Goal: Transaction & Acquisition: Subscribe to service/newsletter

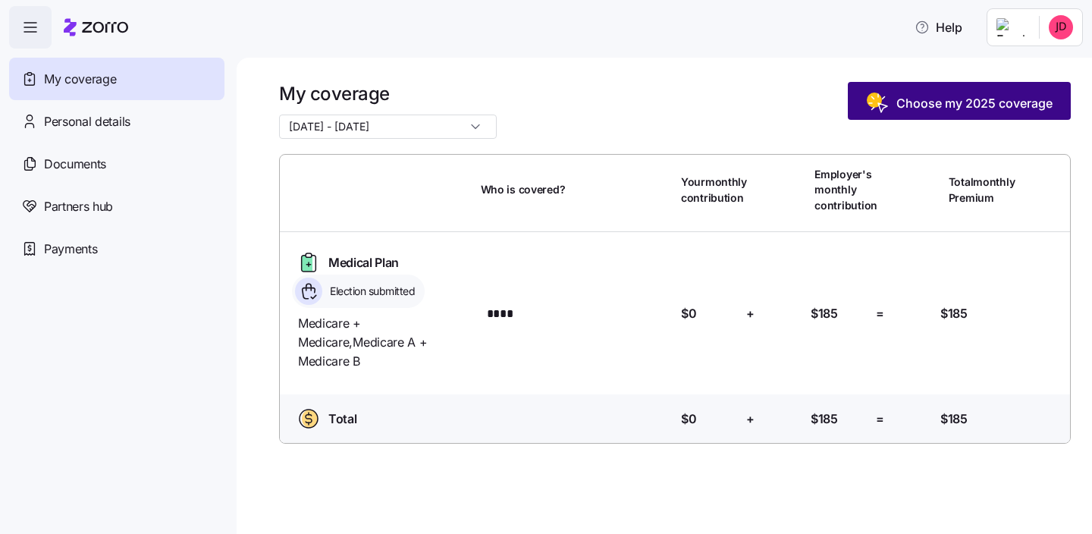
click at [906, 112] on span "Choose my 2025 coverage" at bounding box center [959, 103] width 187 height 24
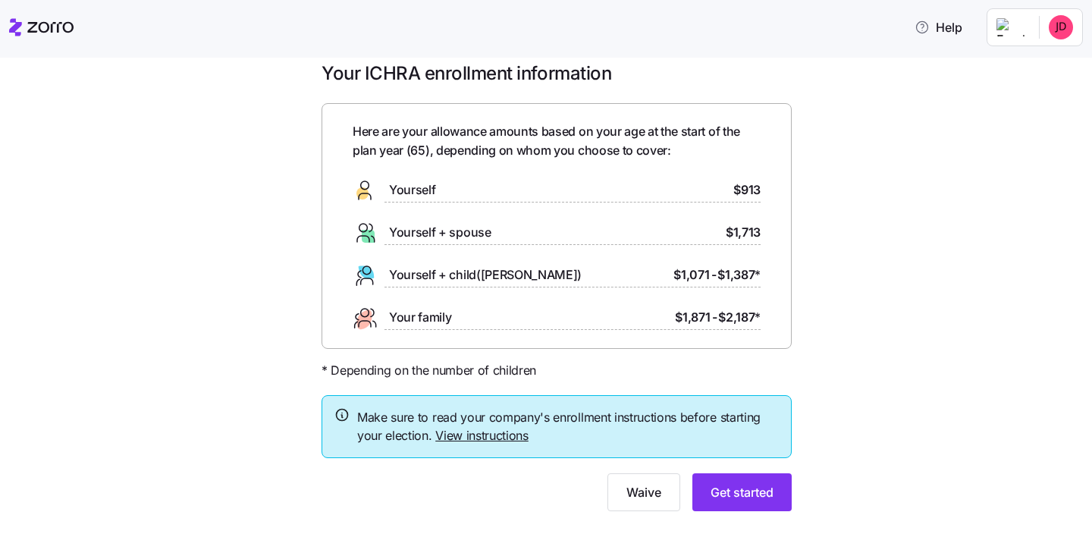
scroll to position [19, 0]
click at [496, 436] on link "View instructions" at bounding box center [481, 436] width 93 height 15
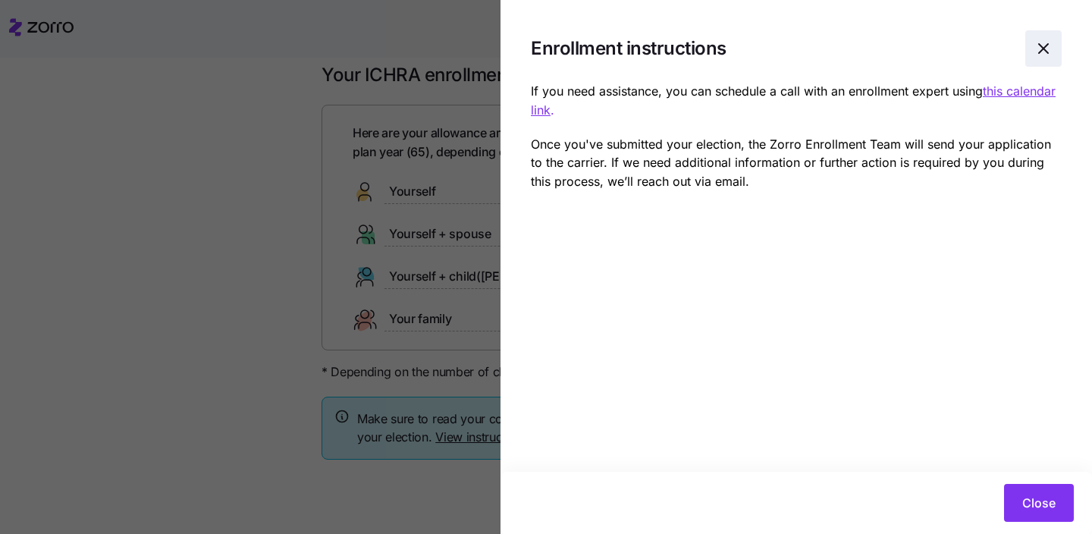
click at [1032, 53] on span "button" at bounding box center [1043, 48] width 35 height 35
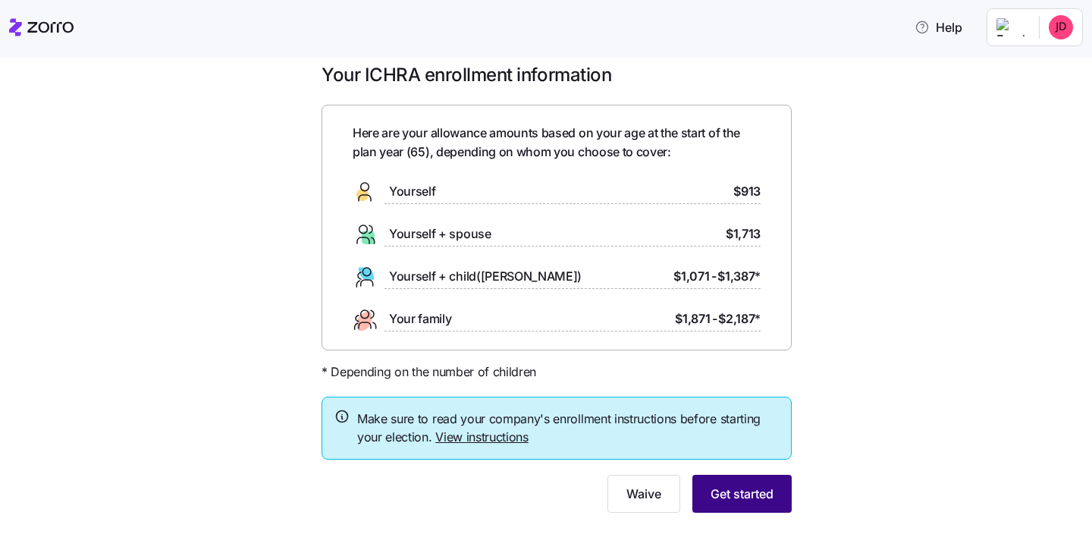
click at [738, 493] on span "Get started" at bounding box center [742, 494] width 63 height 18
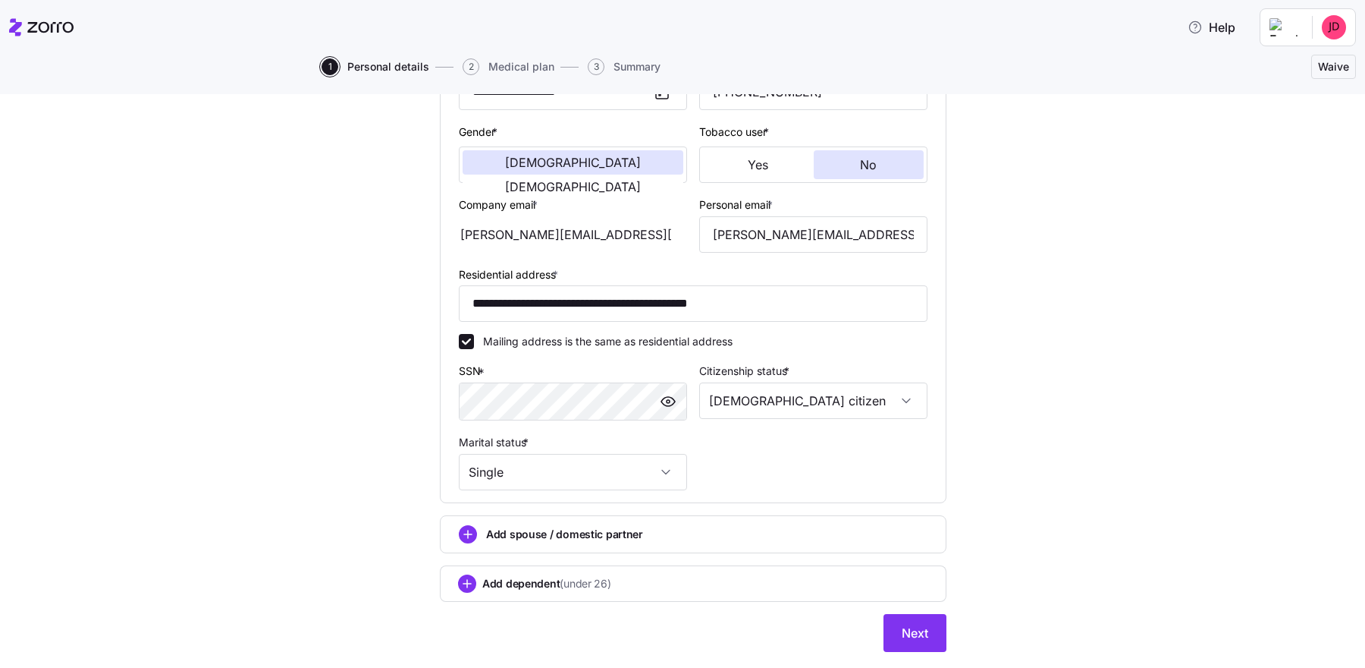
scroll to position [309, 0]
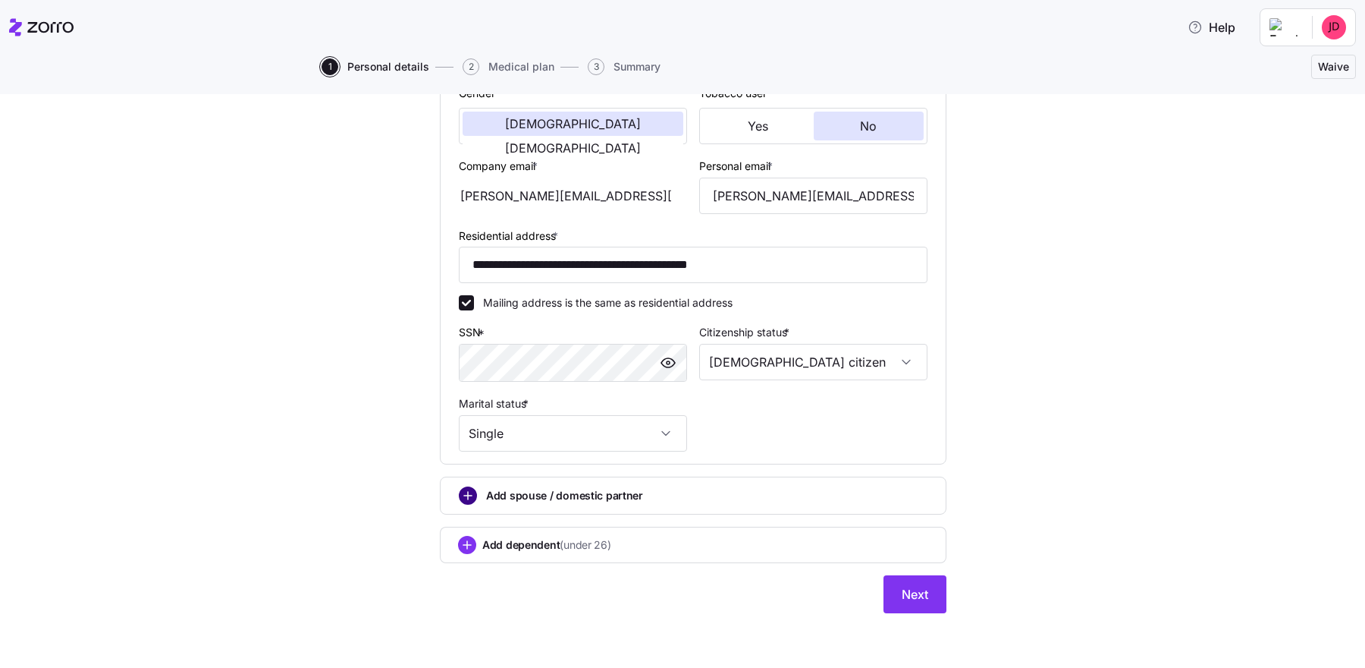
click at [466, 496] on circle "add icon" at bounding box center [468, 495] width 17 height 17
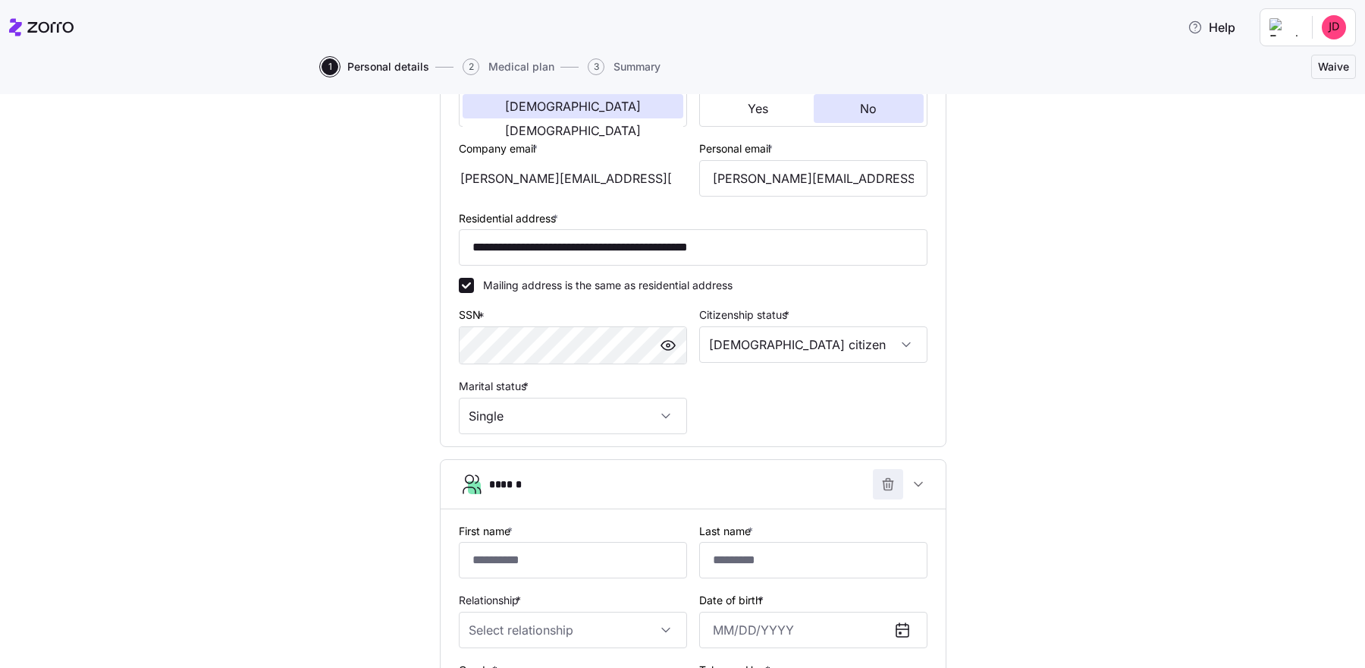
click at [878, 484] on span "button" at bounding box center [888, 484] width 29 height 29
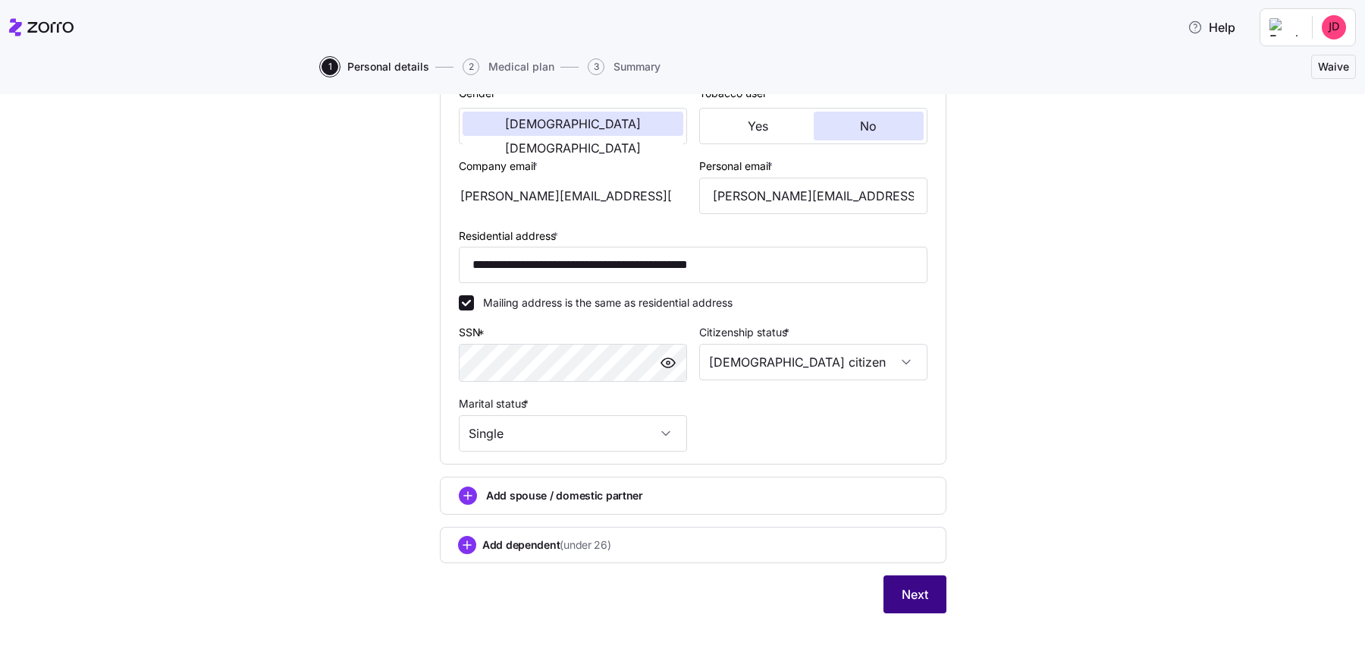
click at [902, 533] on span "Next" at bounding box center [915, 594] width 27 height 18
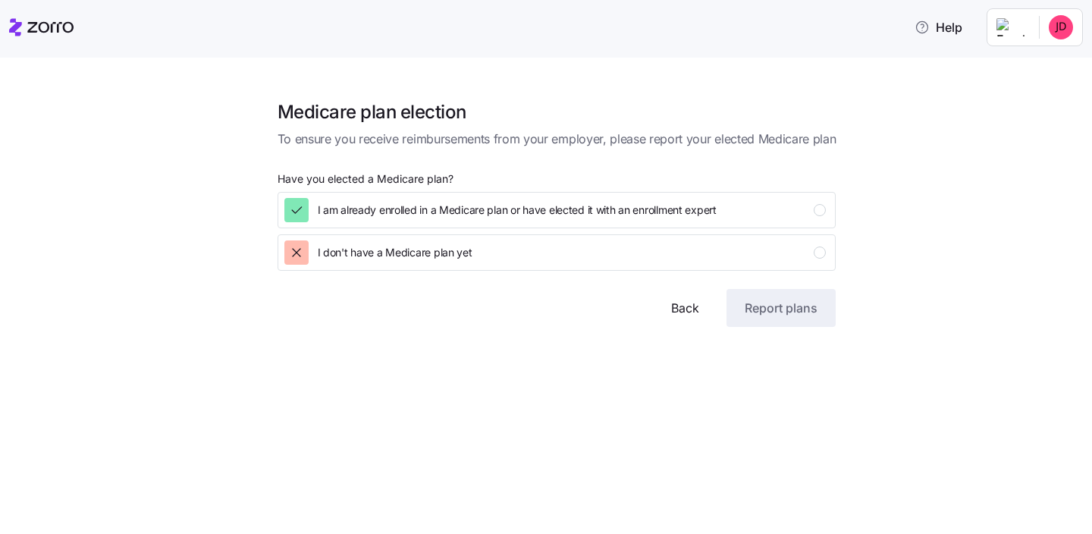
click at [686, 302] on span "Back" at bounding box center [685, 308] width 28 height 18
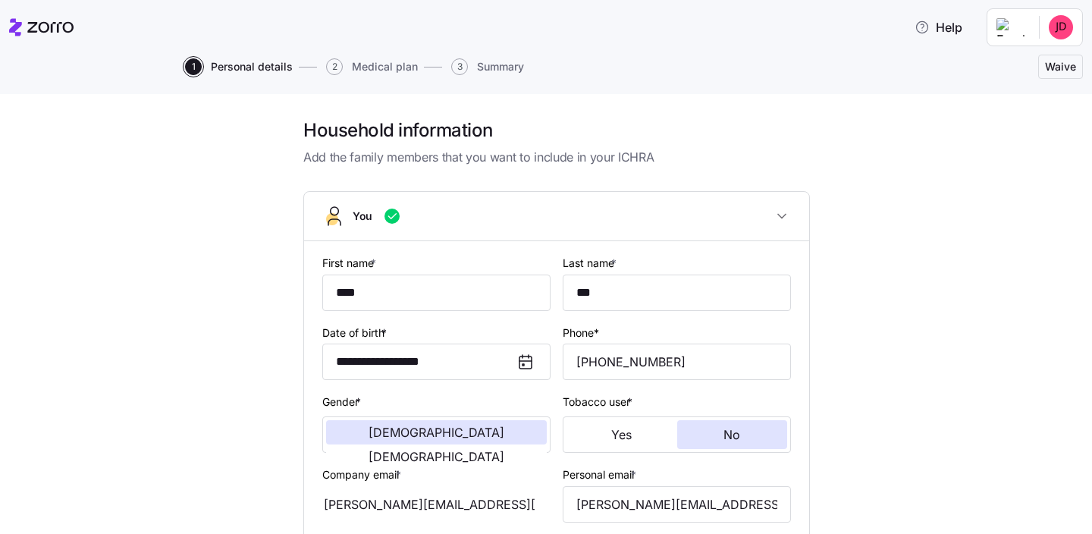
click at [527, 368] on icon at bounding box center [526, 362] width 18 height 18
click at [501, 367] on input "**********" at bounding box center [436, 362] width 228 height 36
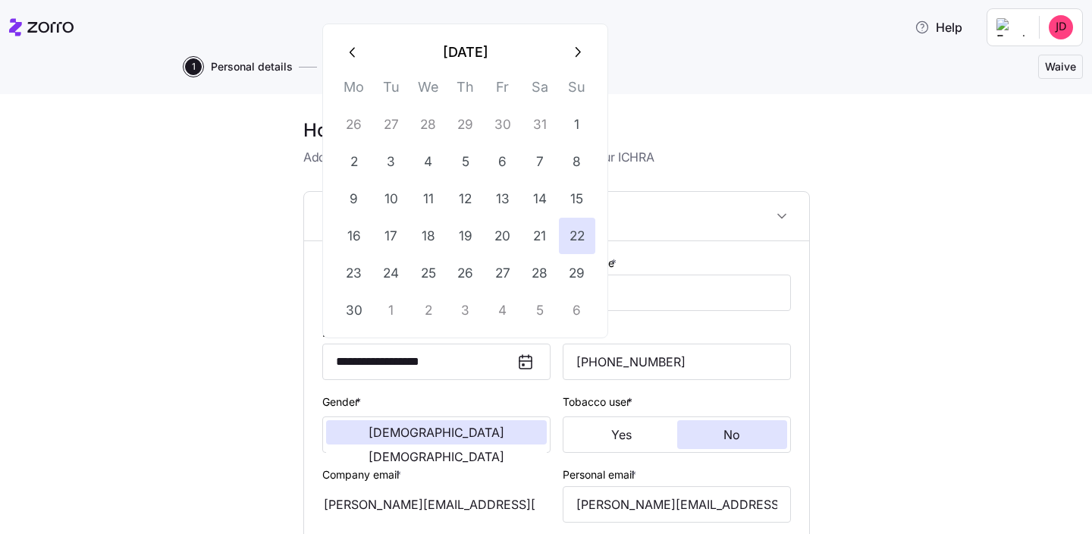
type input "**********"
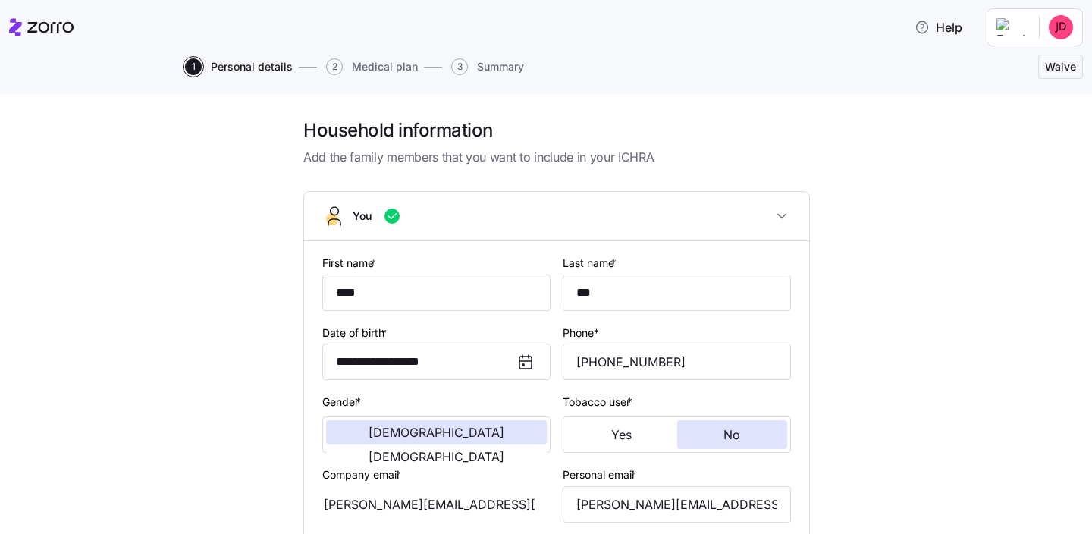
click at [947, 309] on div "**********" at bounding box center [556, 529] width 1029 height 822
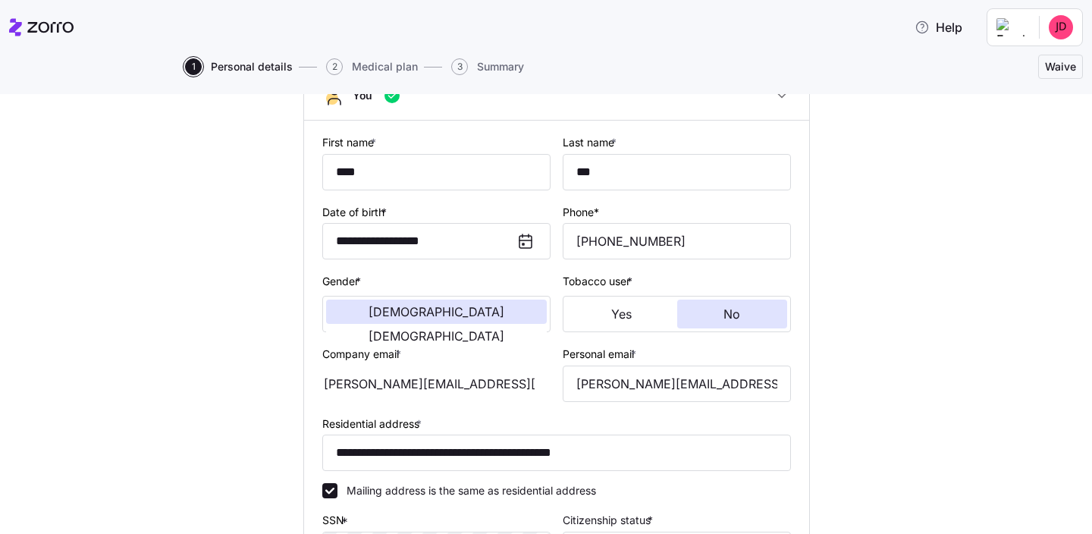
scroll to position [445, 0]
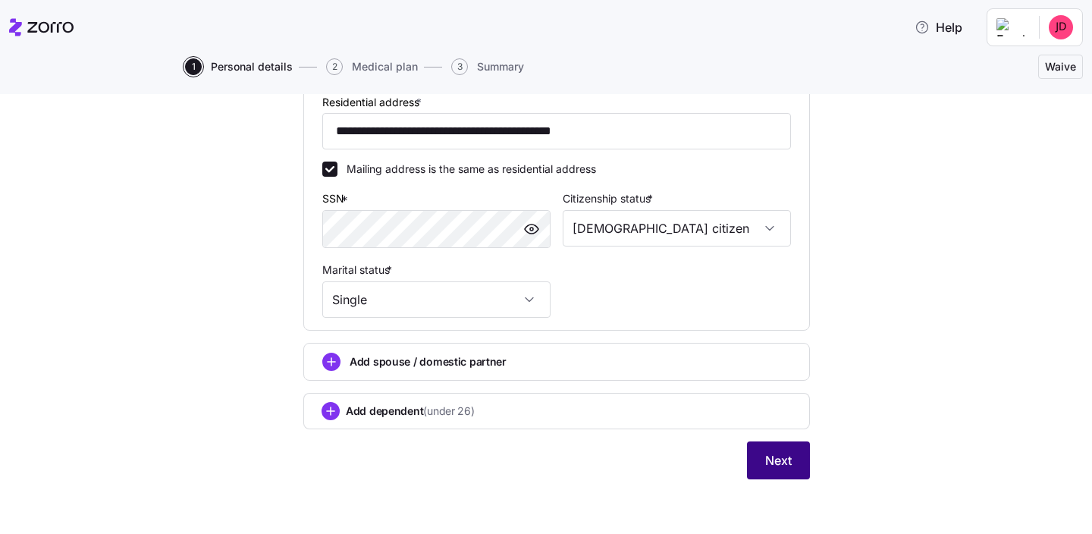
click at [796, 449] on button "Next" at bounding box center [778, 460] width 63 height 38
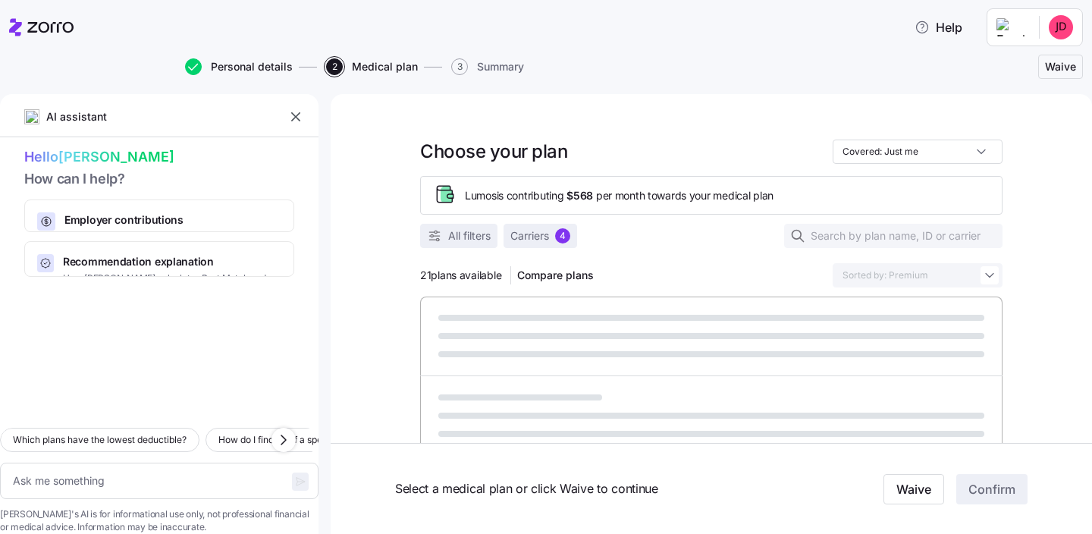
click at [213, 64] on span "Personal details" at bounding box center [252, 66] width 82 height 11
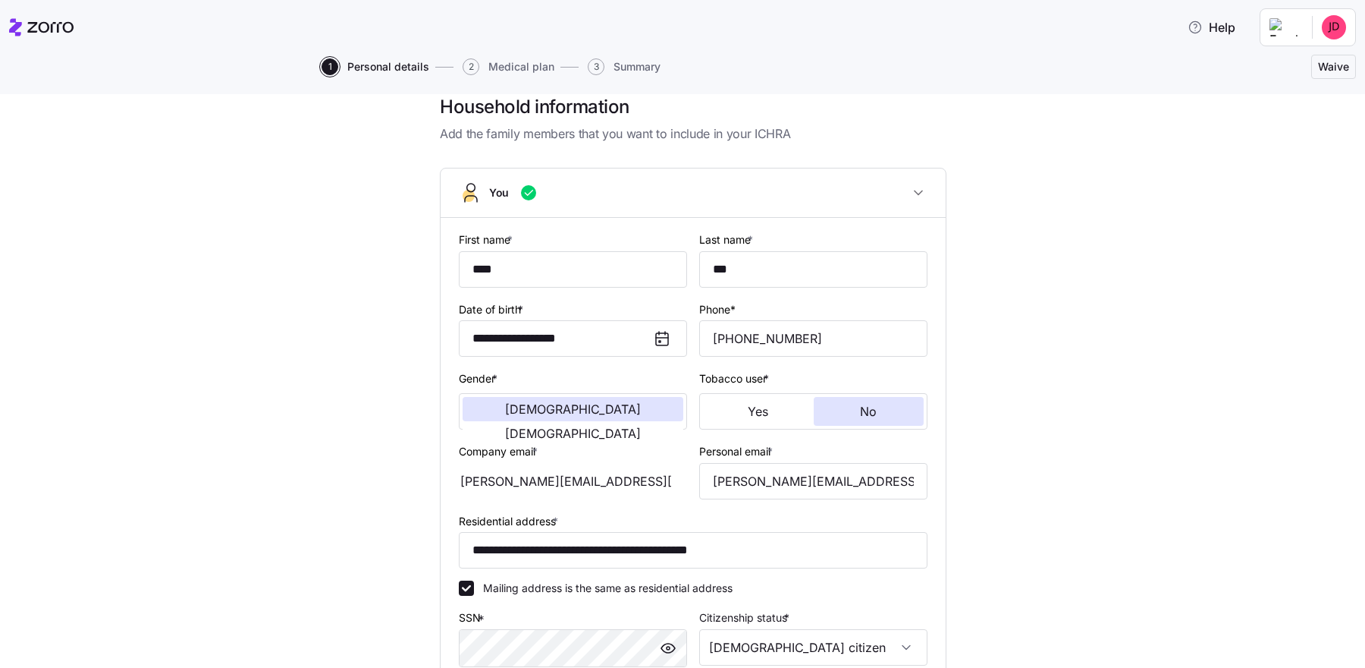
scroll to position [309, 0]
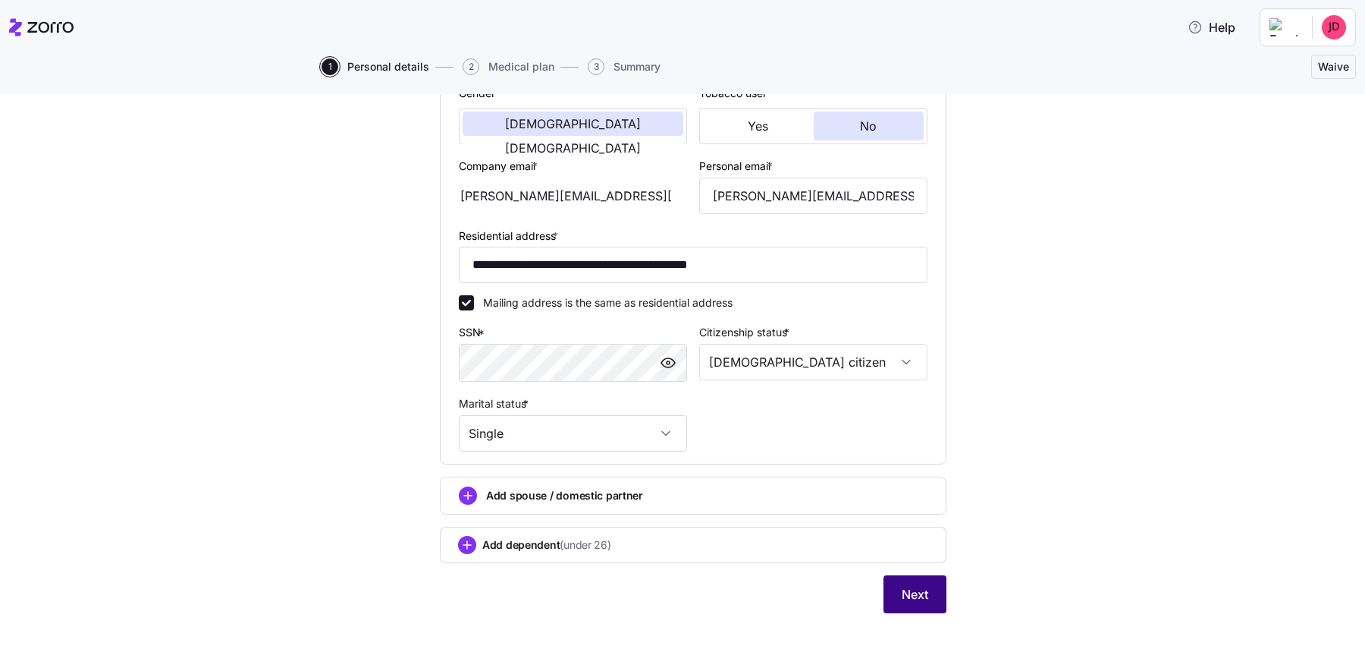
click at [906, 533] on span "Next" at bounding box center [915, 594] width 27 height 18
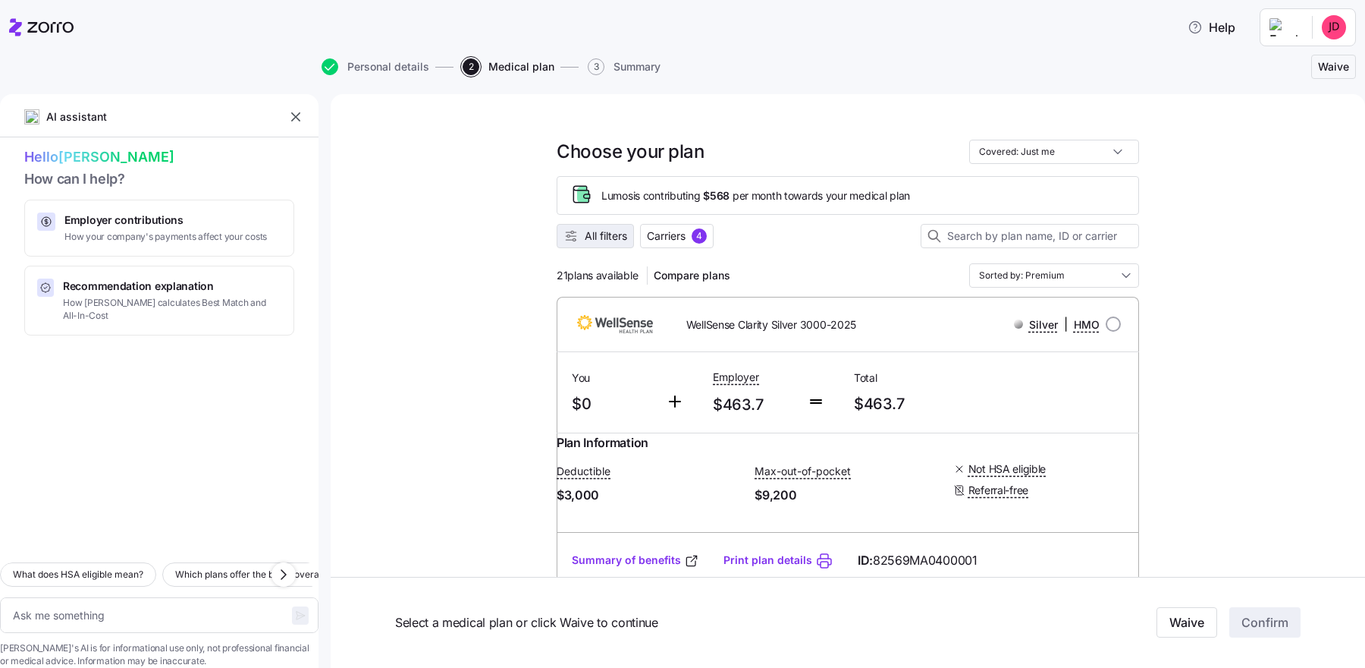
click at [603, 238] on span "All filters" at bounding box center [606, 235] width 42 height 15
type textarea "x"
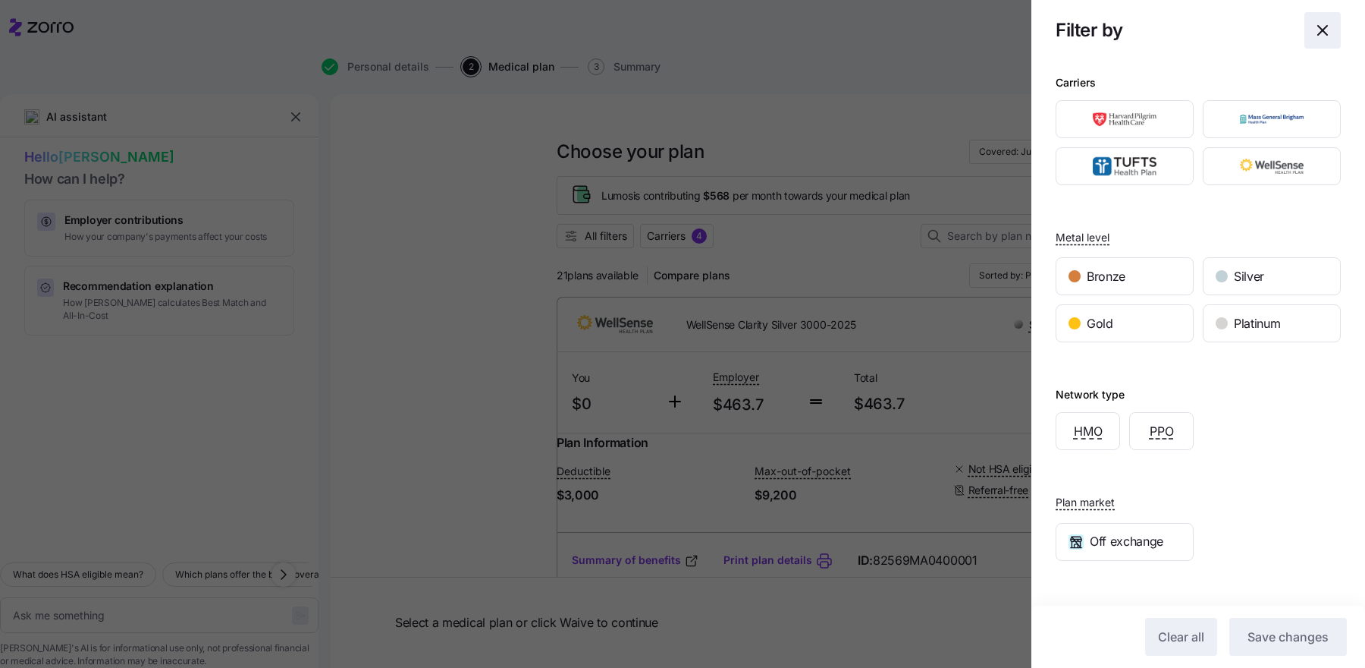
click at [1092, 40] on span "button" at bounding box center [1323, 30] width 35 height 35
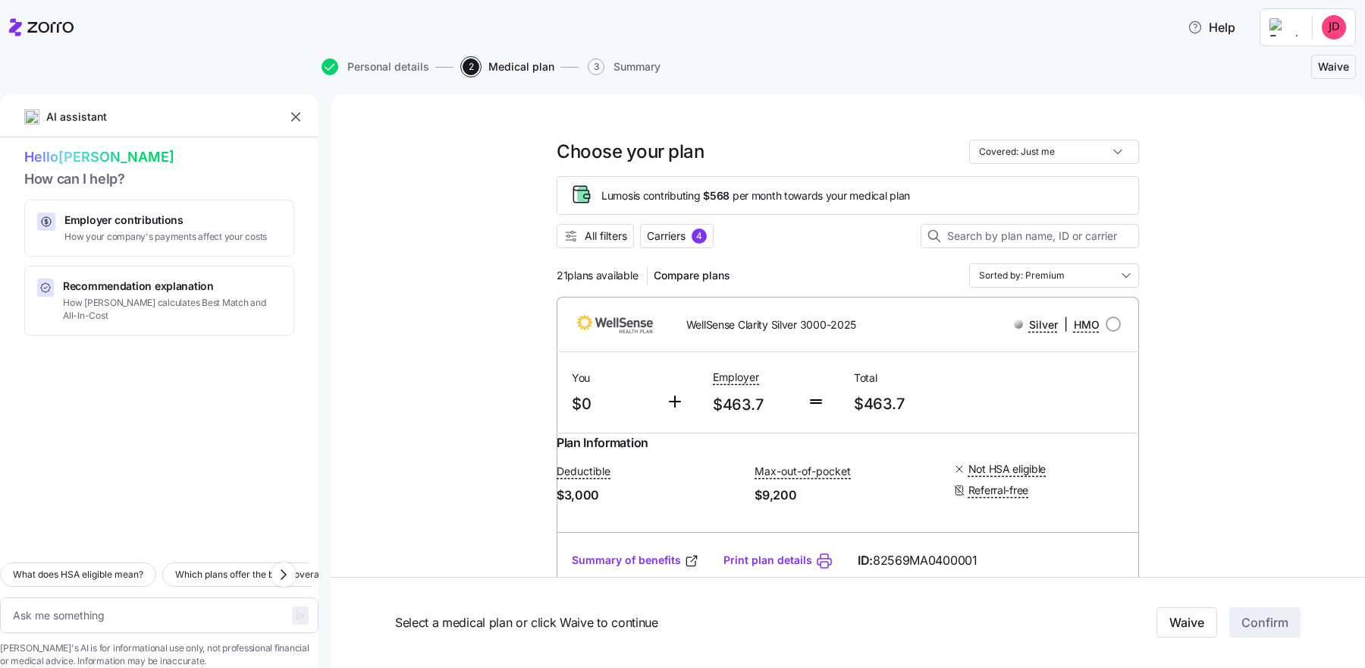
click at [385, 74] on button "Personal details" at bounding box center [376, 66] width 108 height 17
click at [385, 64] on span "Personal details" at bounding box center [388, 66] width 82 height 11
type textarea "x"
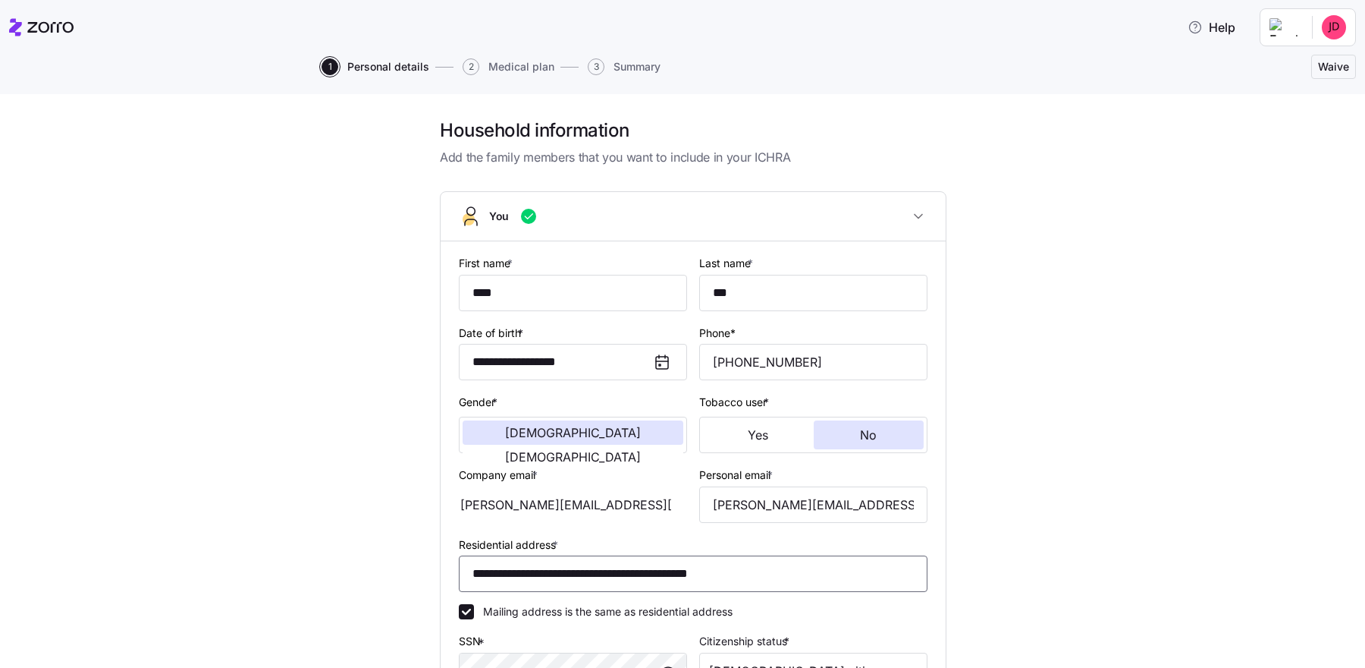
click at [625, 533] on input "**********" at bounding box center [693, 573] width 469 height 36
type input "**********"
click at [1092, 300] on div "**********" at bounding box center [693, 529] width 1302 height 822
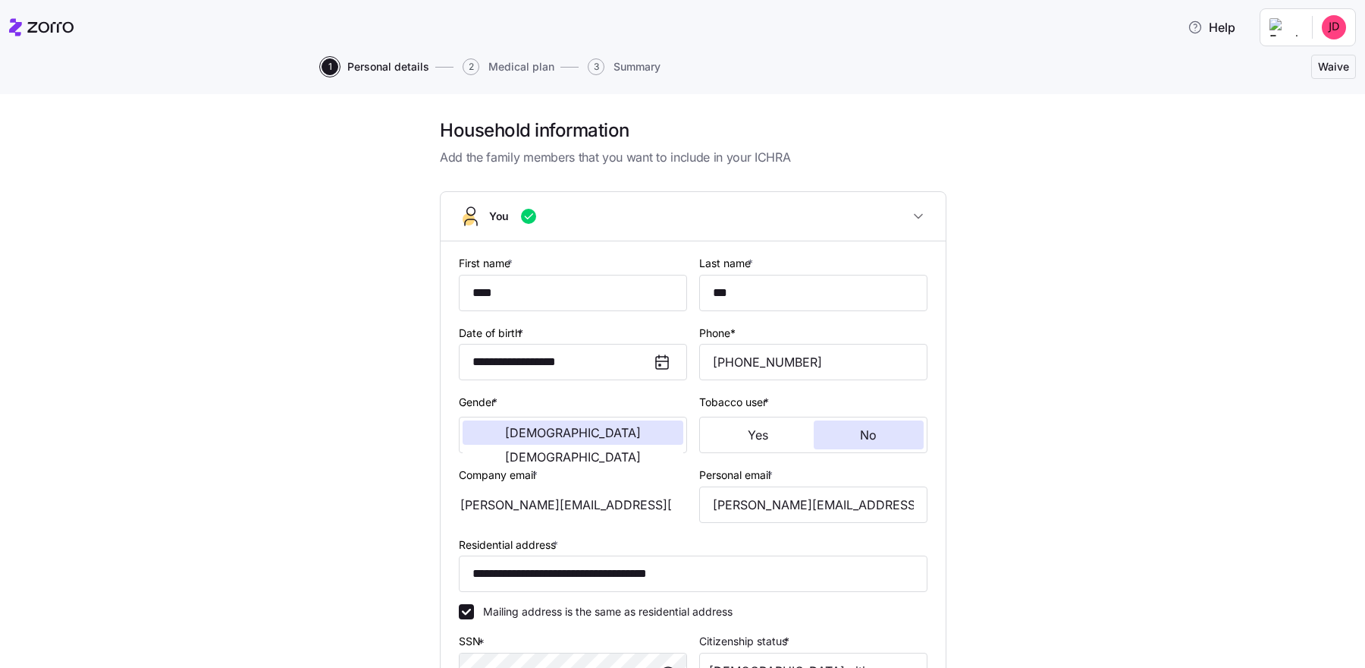
scroll to position [309, 0]
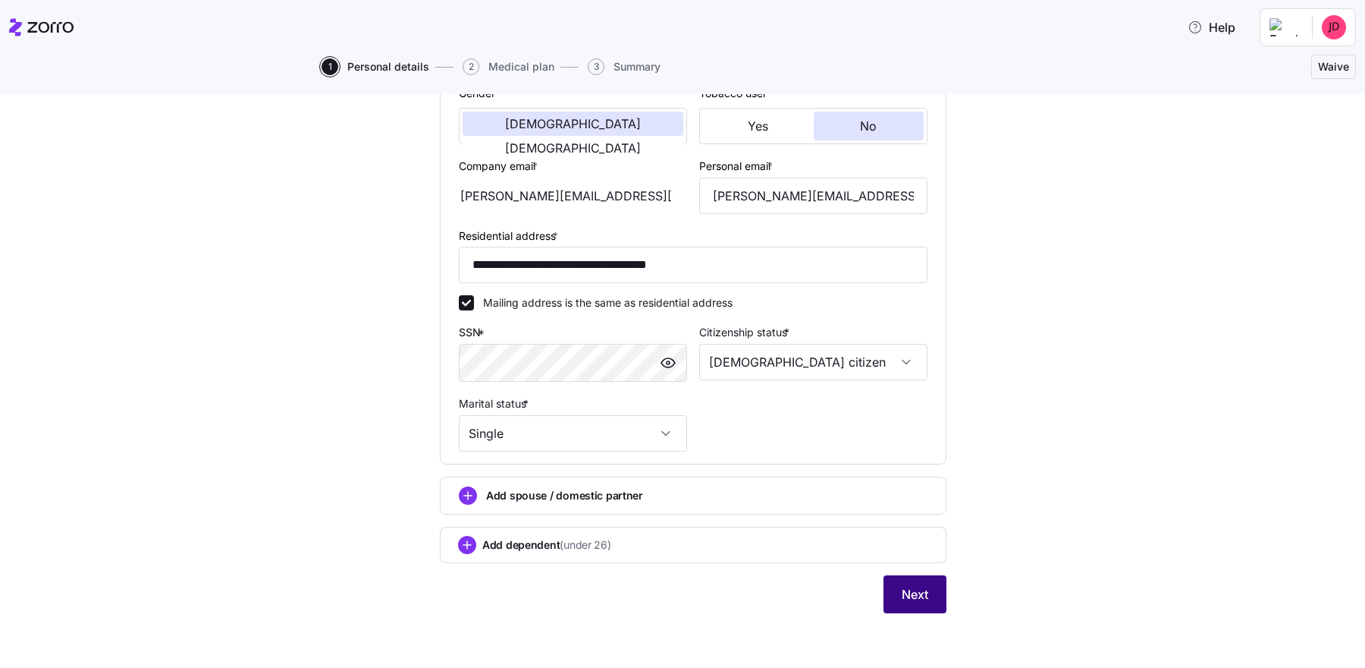
click at [930, 533] on button "Next" at bounding box center [915, 594] width 63 height 38
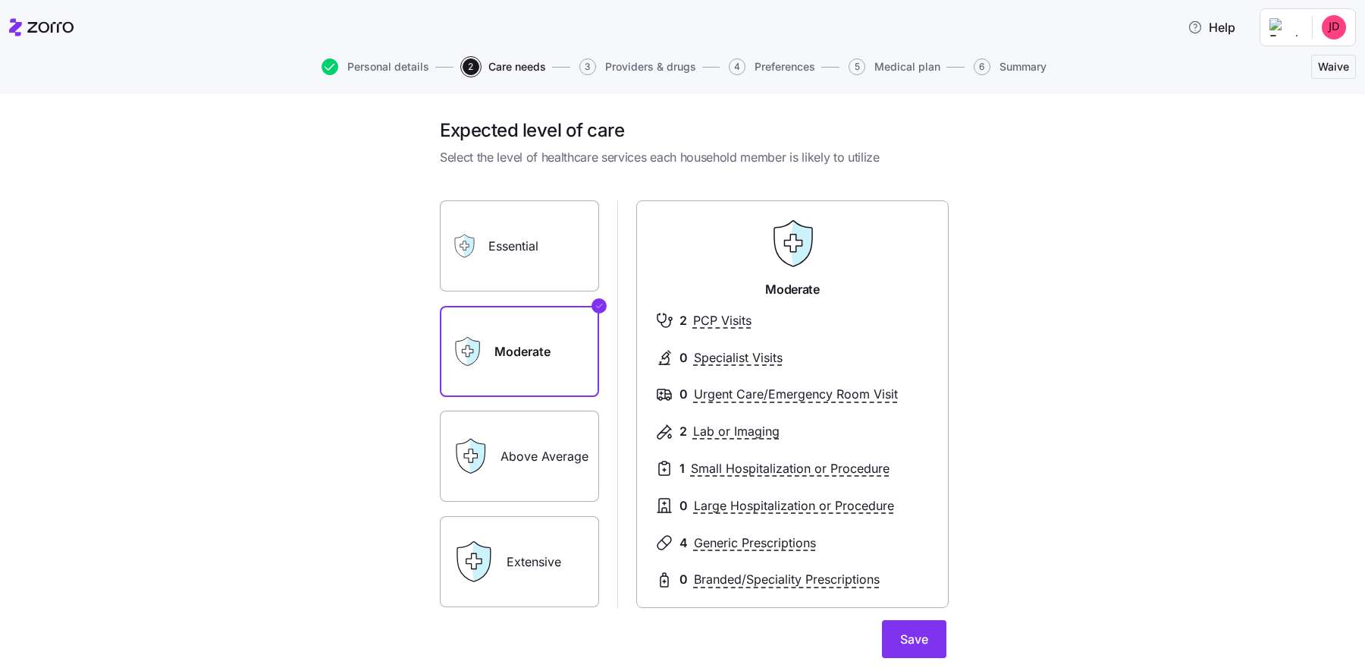
click at [542, 209] on label "Essential" at bounding box center [519, 245] width 159 height 91
click at [0, 0] on input "Essential" at bounding box center [0, 0] width 0 height 0
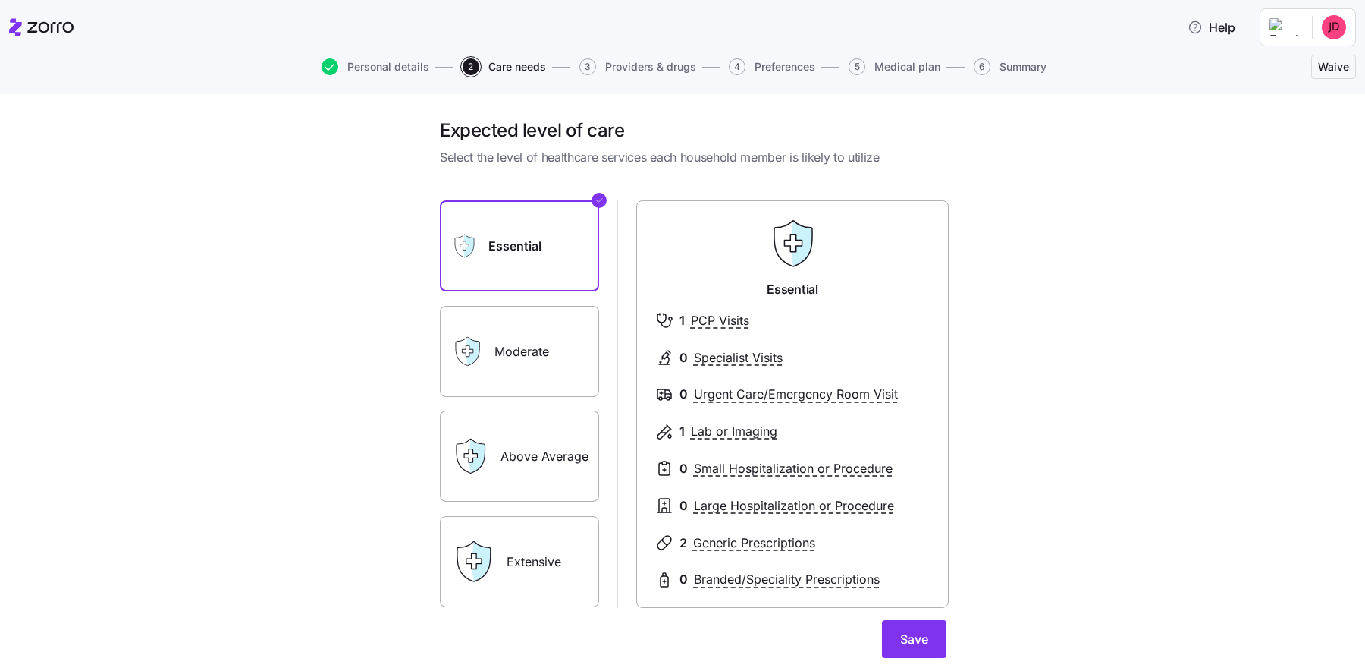
click at [606, 414] on div "Essential Moderate Above Average Extensive Essential 1 PCP Visits 0 Specialist …" at bounding box center [693, 403] width 507 height 407
click at [580, 417] on label "Above Average" at bounding box center [519, 455] width 159 height 91
click at [0, 0] on input "Above Average" at bounding box center [0, 0] width 0 height 0
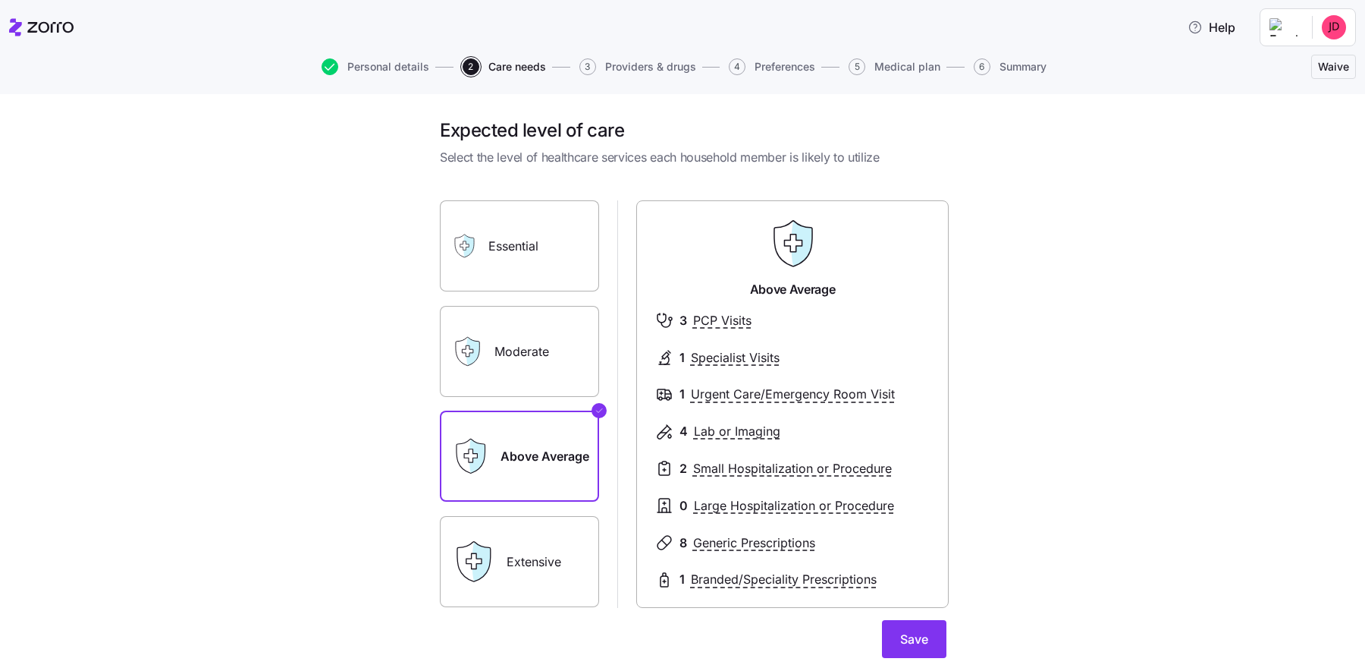
click at [543, 533] on label "Extensive" at bounding box center [519, 561] width 159 height 91
click at [0, 0] on input "Extensive" at bounding box center [0, 0] width 0 height 0
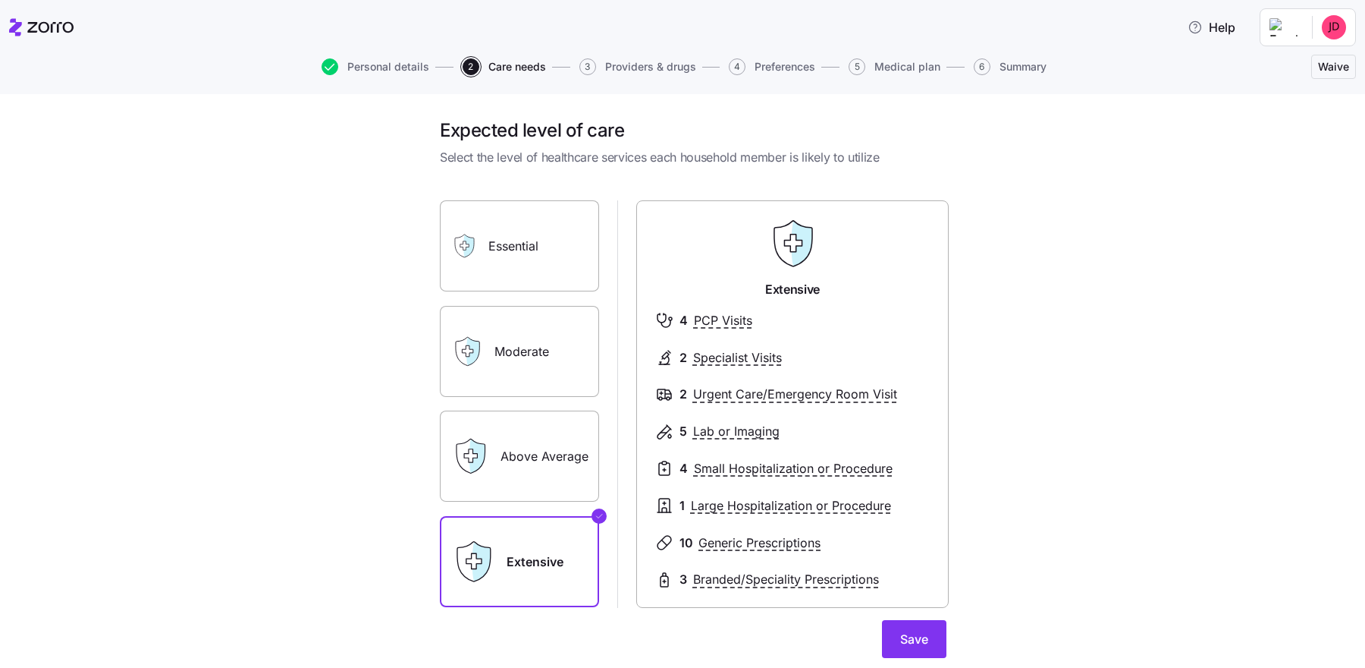
click at [480, 395] on div "Moderate" at bounding box center [519, 351] width 159 height 91
click at [507, 372] on label "Moderate" at bounding box center [519, 351] width 159 height 91
click at [0, 0] on input "Moderate" at bounding box center [0, 0] width 0 height 0
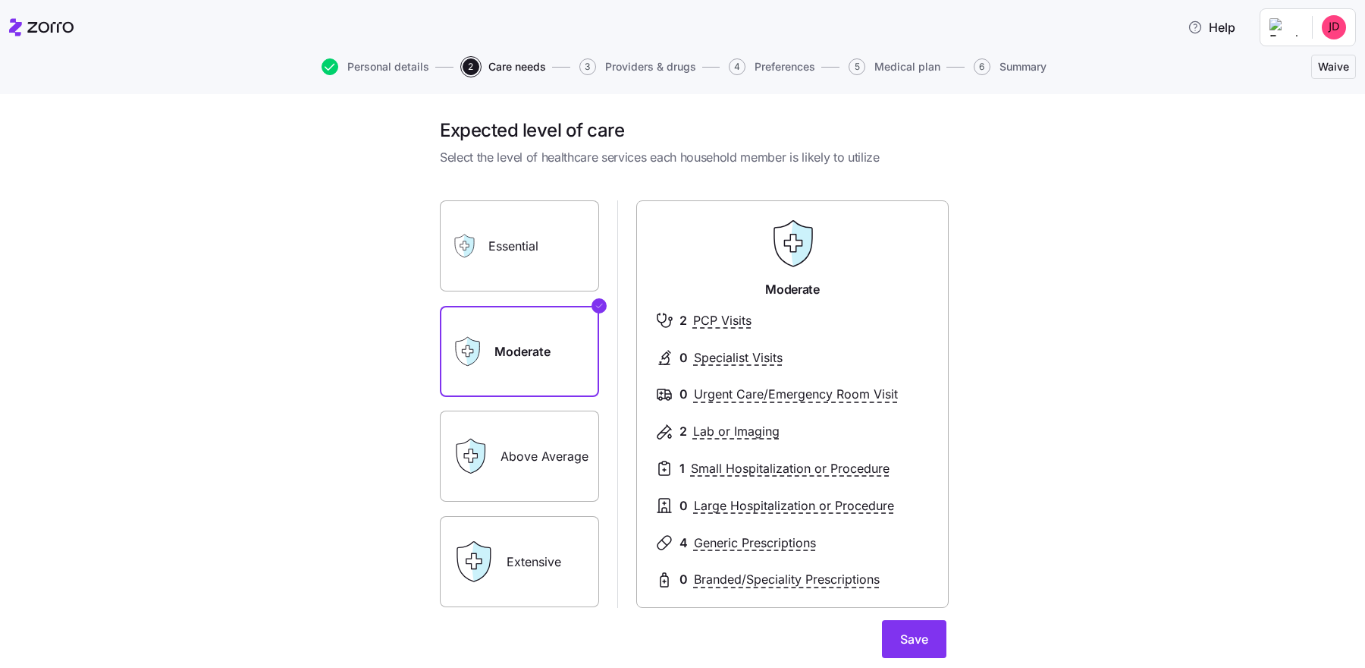
click at [1074, 376] on div "Expected level of care Select the level of healthcare services each household m…" at bounding box center [693, 438] width 1302 height 640
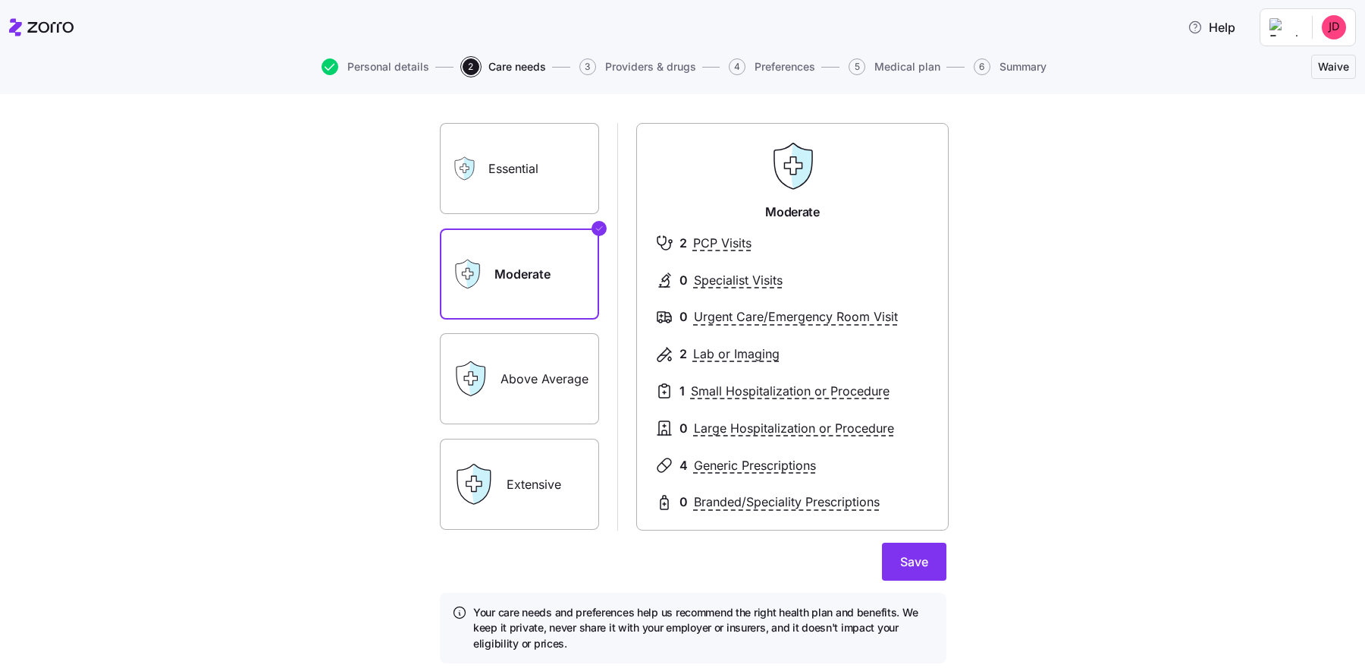
scroll to position [84, 0]
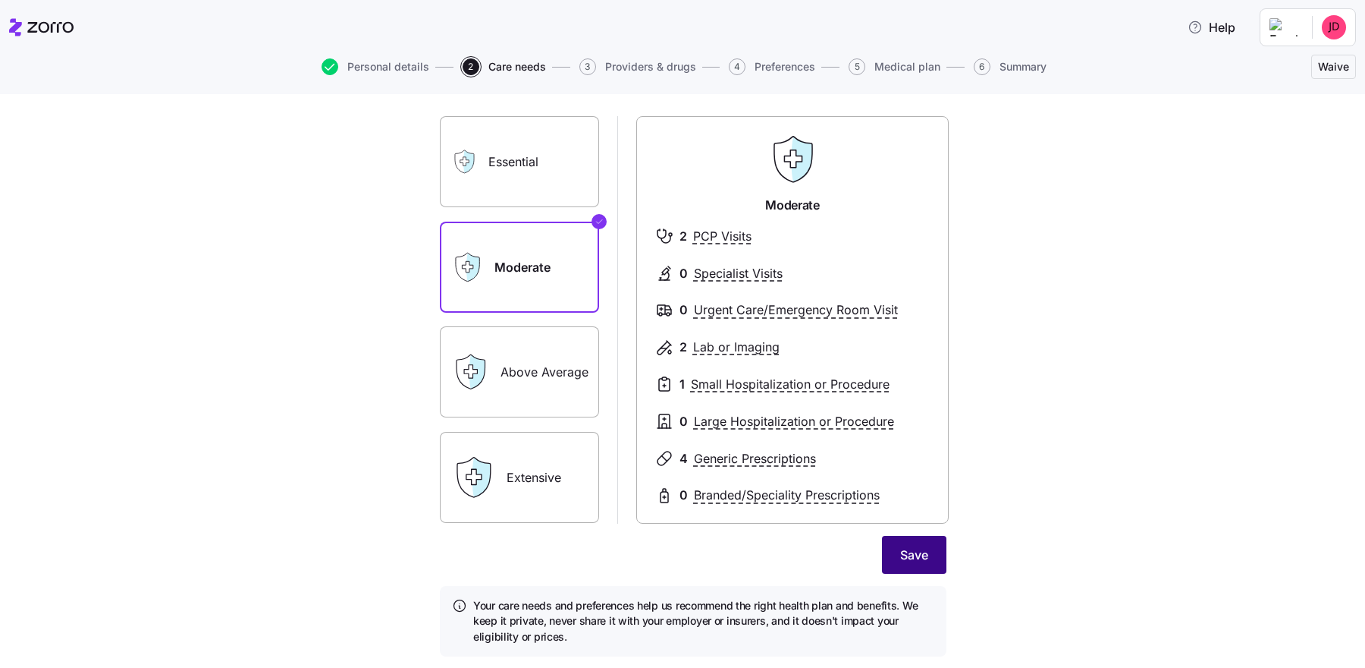
click at [906, 533] on span "Save" at bounding box center [914, 554] width 28 height 18
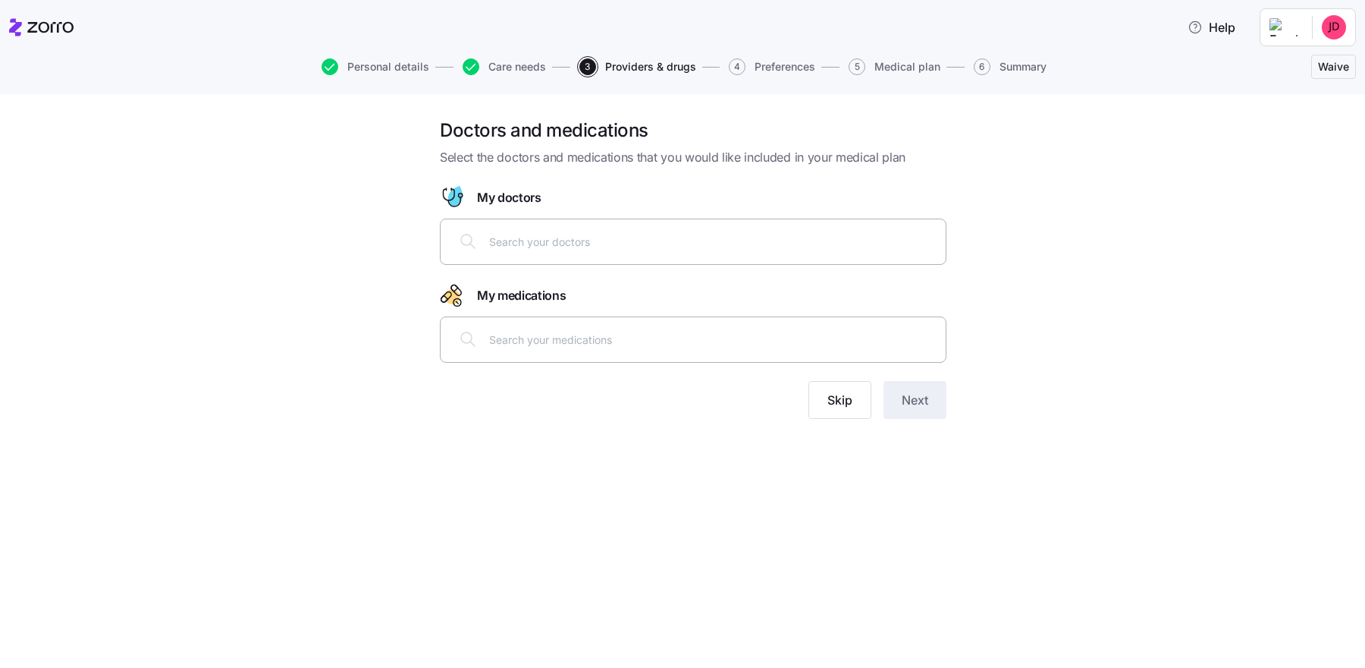
click at [565, 231] on div at bounding box center [693, 241] width 487 height 36
click at [1076, 500] on div "Doctors and medications Select the doctors and medications that you would like …" at bounding box center [682, 380] width 1365 height 573
click at [639, 237] on input "text" at bounding box center [713, 241] width 448 height 17
type input "[PERSON_NAME]"
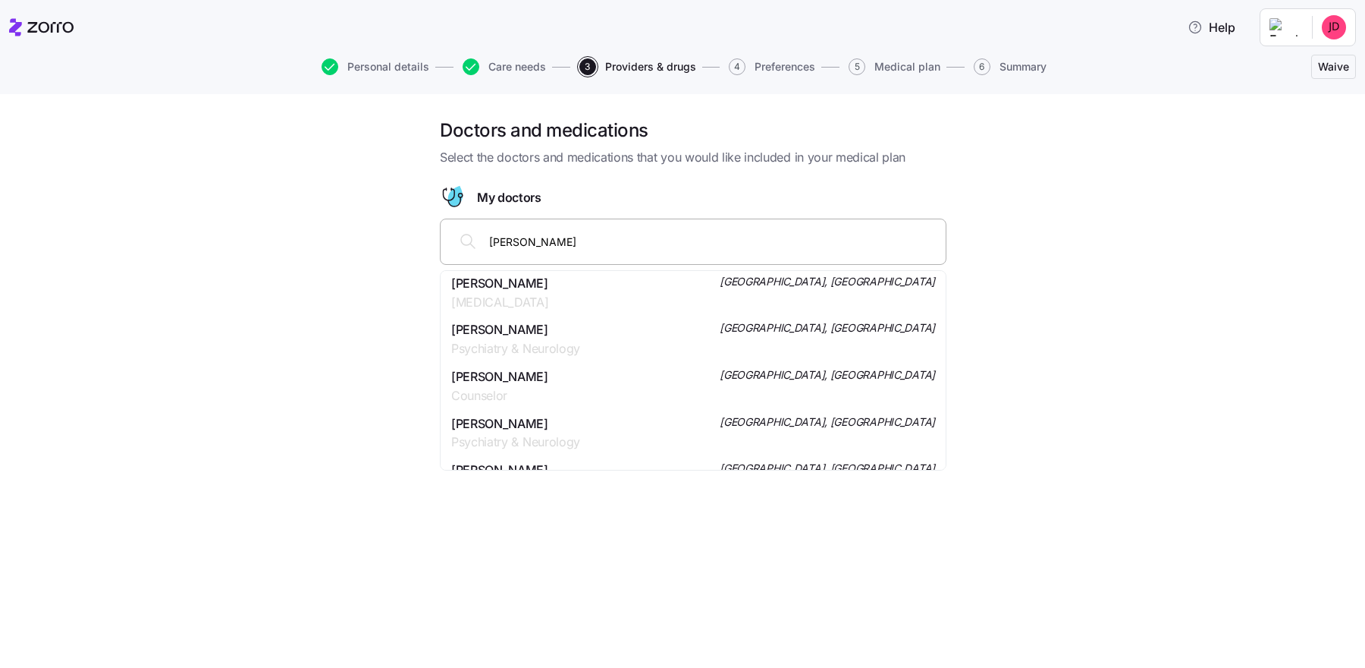
scroll to position [53, 0]
click at [611, 397] on div "[PERSON_NAME] Counselor [GEOGRAPHIC_DATA], [GEOGRAPHIC_DATA]" at bounding box center [693, 385] width 484 height 38
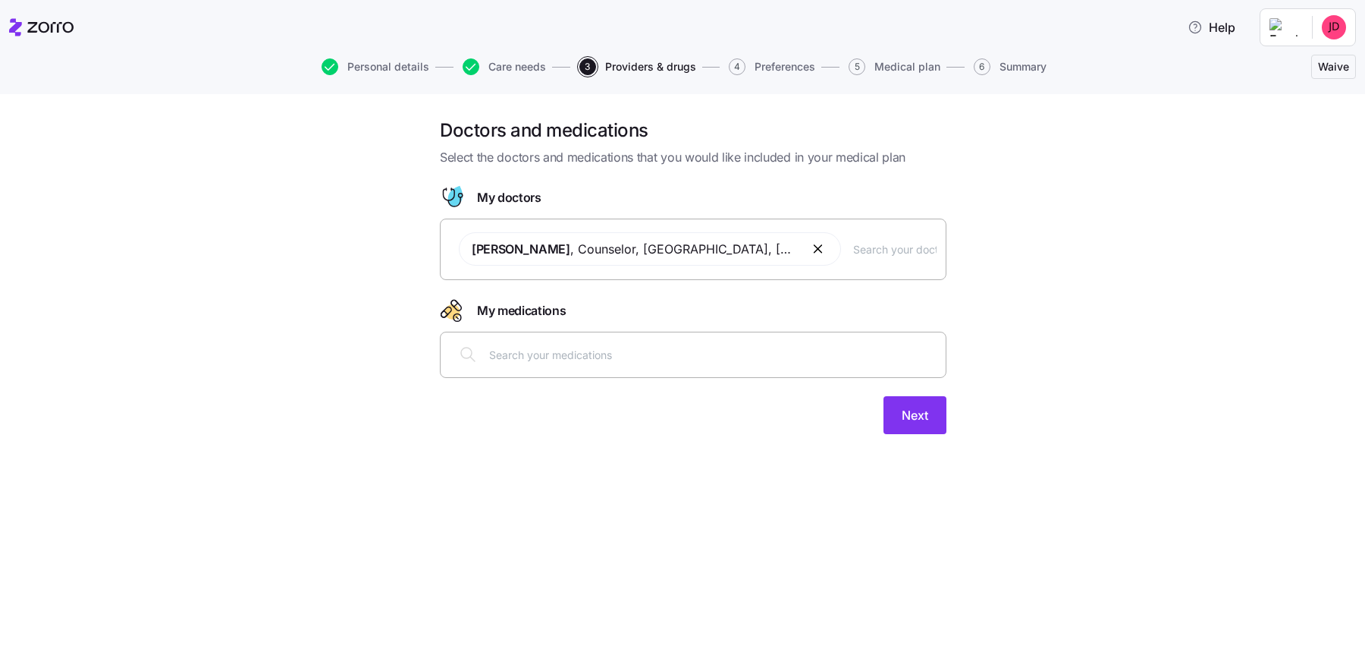
click at [619, 344] on div at bounding box center [693, 354] width 487 height 36
type input "A"
type input "e"
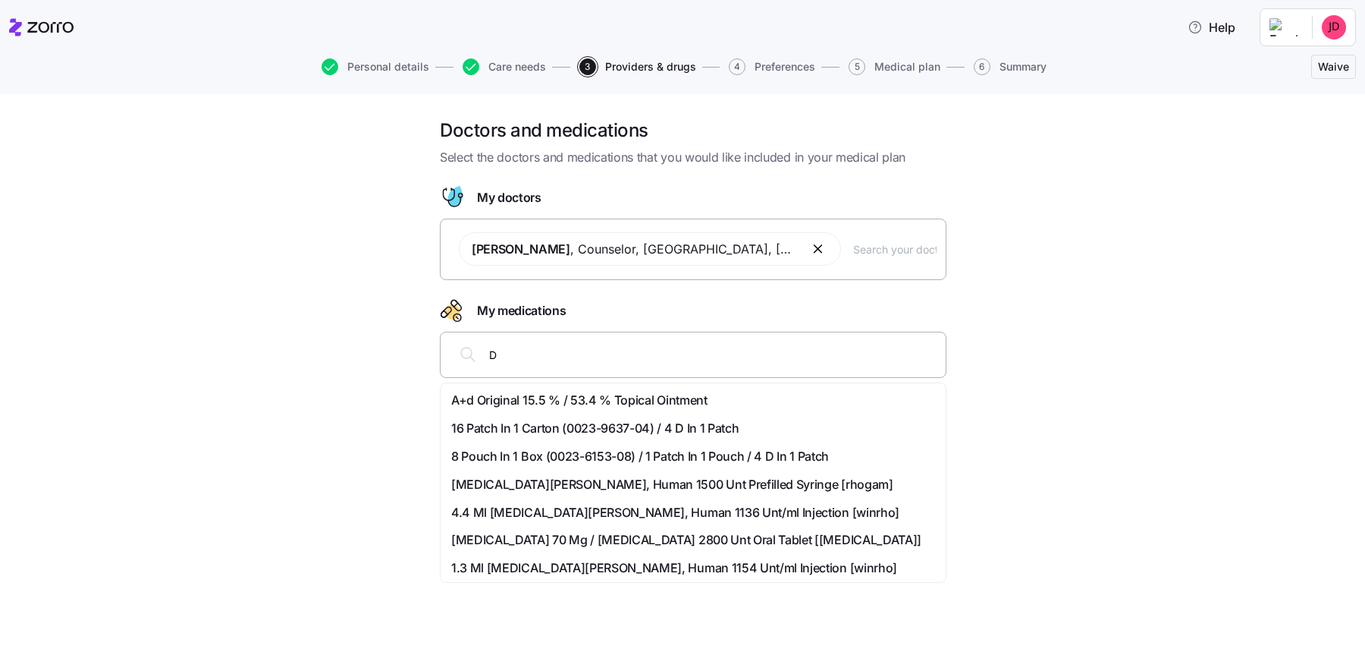
type input "D"
type input "Rho"
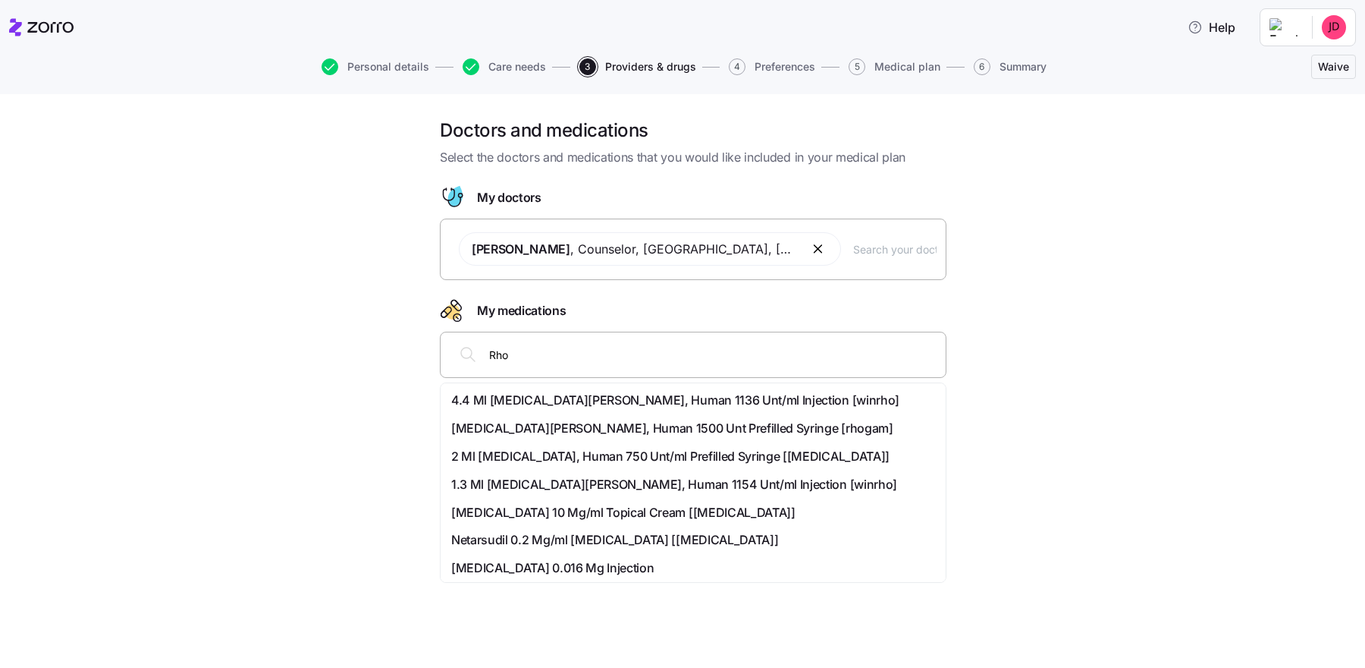
click at [600, 432] on span "[MEDICAL_DATA][PERSON_NAME], Human 1500 Unt Prefilled Syringe [rhogam]" at bounding box center [672, 428] width 442 height 19
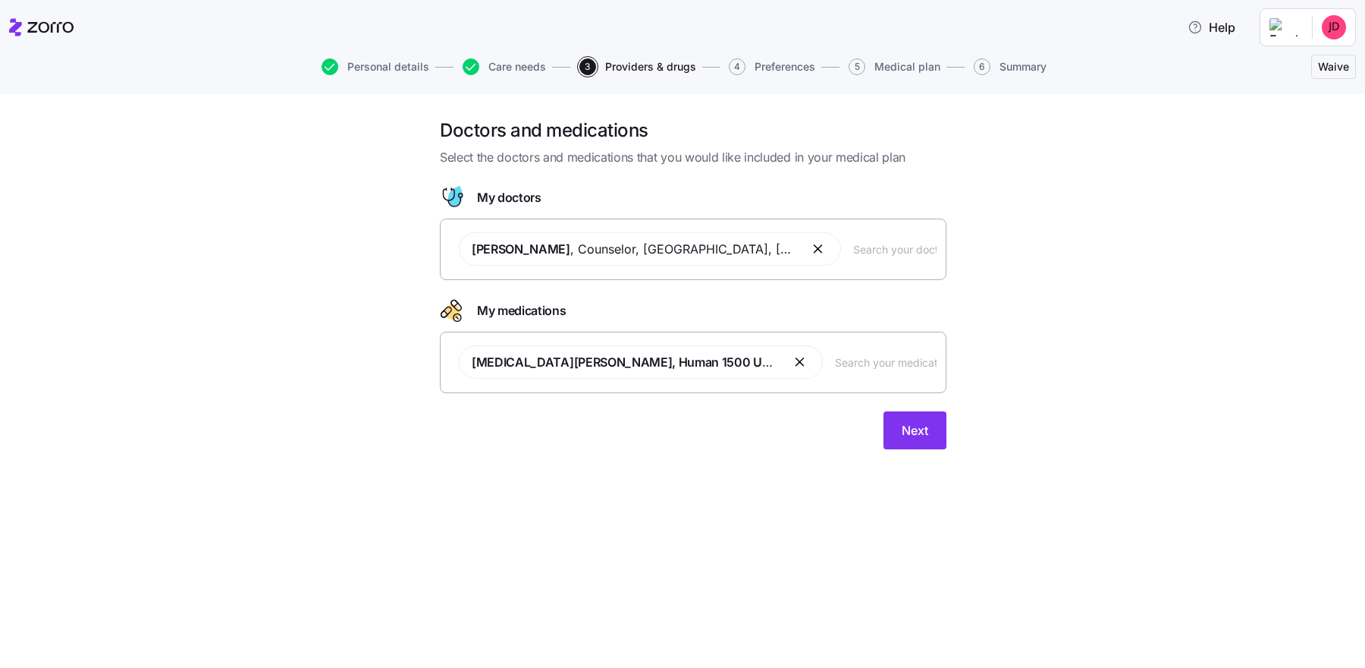
click at [663, 445] on div "Next" at bounding box center [693, 430] width 507 height 38
click at [1073, 332] on div "Doctors and medications Select the doctors and medications that you would like …" at bounding box center [693, 292] width 1302 height 349
click at [794, 357] on button "button" at bounding box center [801, 362] width 18 height 18
click at [652, 372] on div at bounding box center [693, 354] width 507 height 46
click at [517, 352] on input "text" at bounding box center [713, 354] width 448 height 17
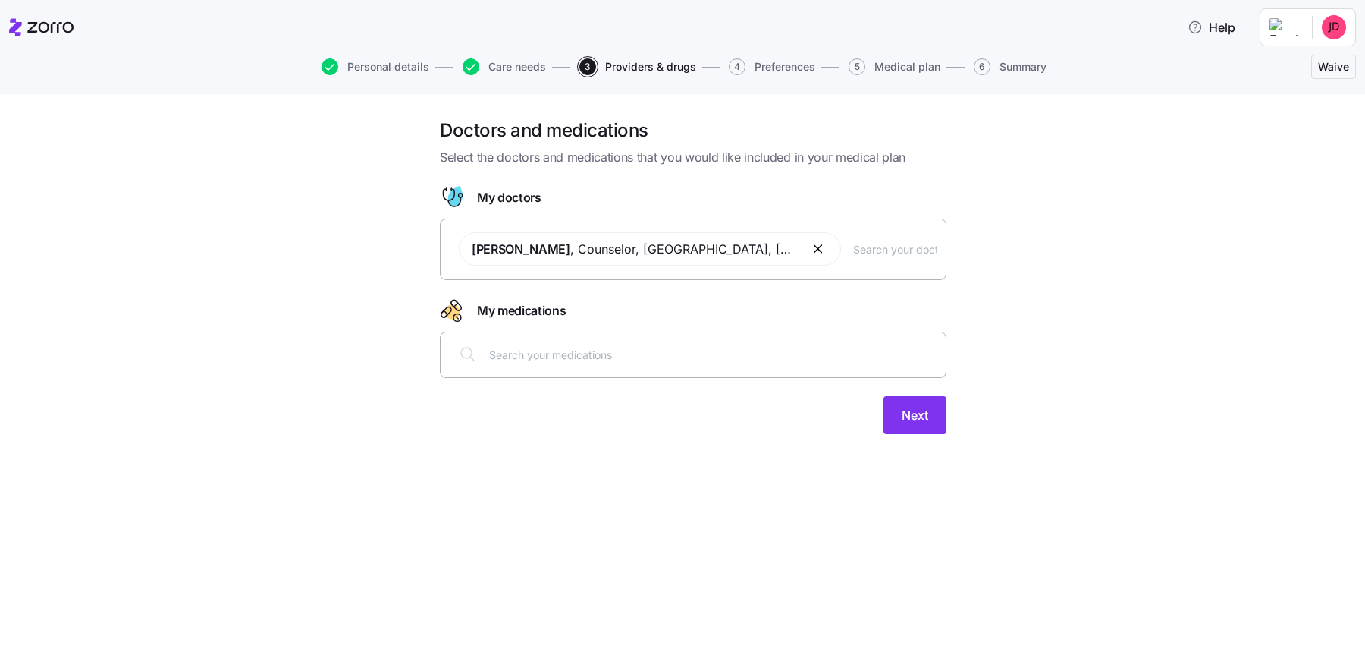
paste input "[MEDICAL_DATA]"
type input "[MEDICAL_DATA]"
click at [600, 496] on div "Doctors and medications Select the doctors and medications that you would like …" at bounding box center [682, 380] width 1365 height 573
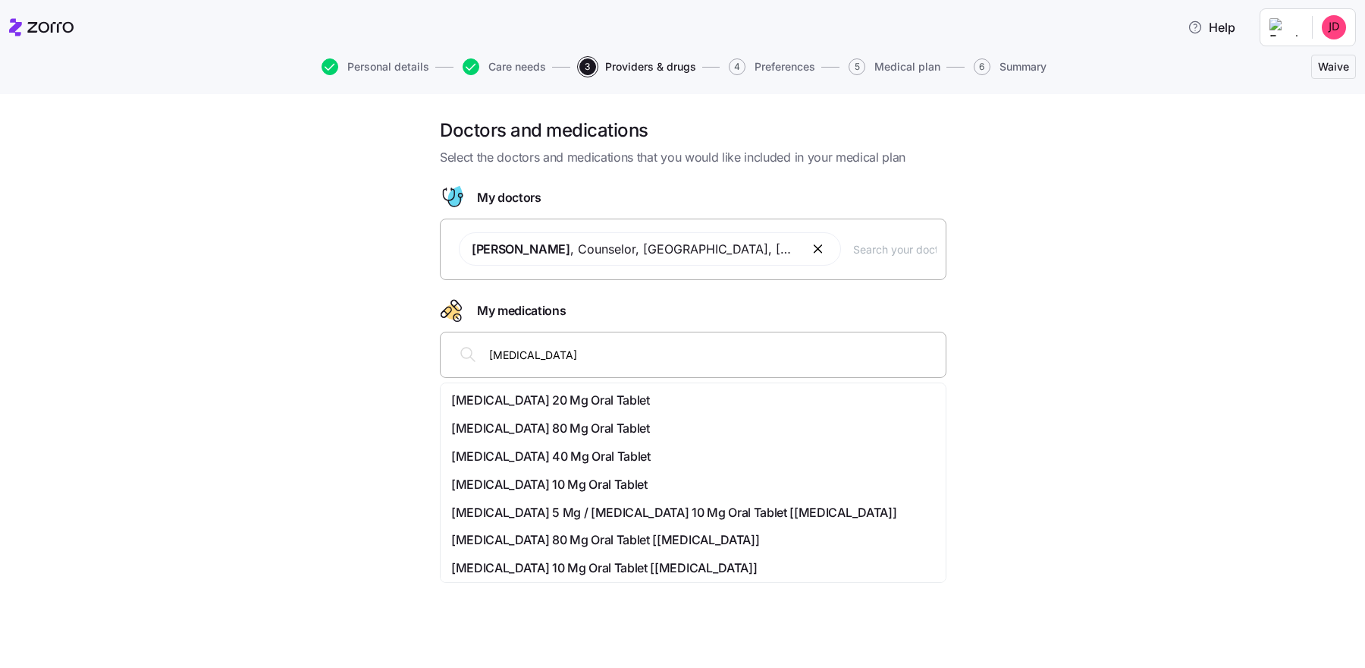
click at [588, 357] on input "[MEDICAL_DATA]" at bounding box center [713, 354] width 448 height 17
click at [573, 386] on div "[MEDICAL_DATA] 20 Mg Oral Tablet" at bounding box center [693, 400] width 499 height 28
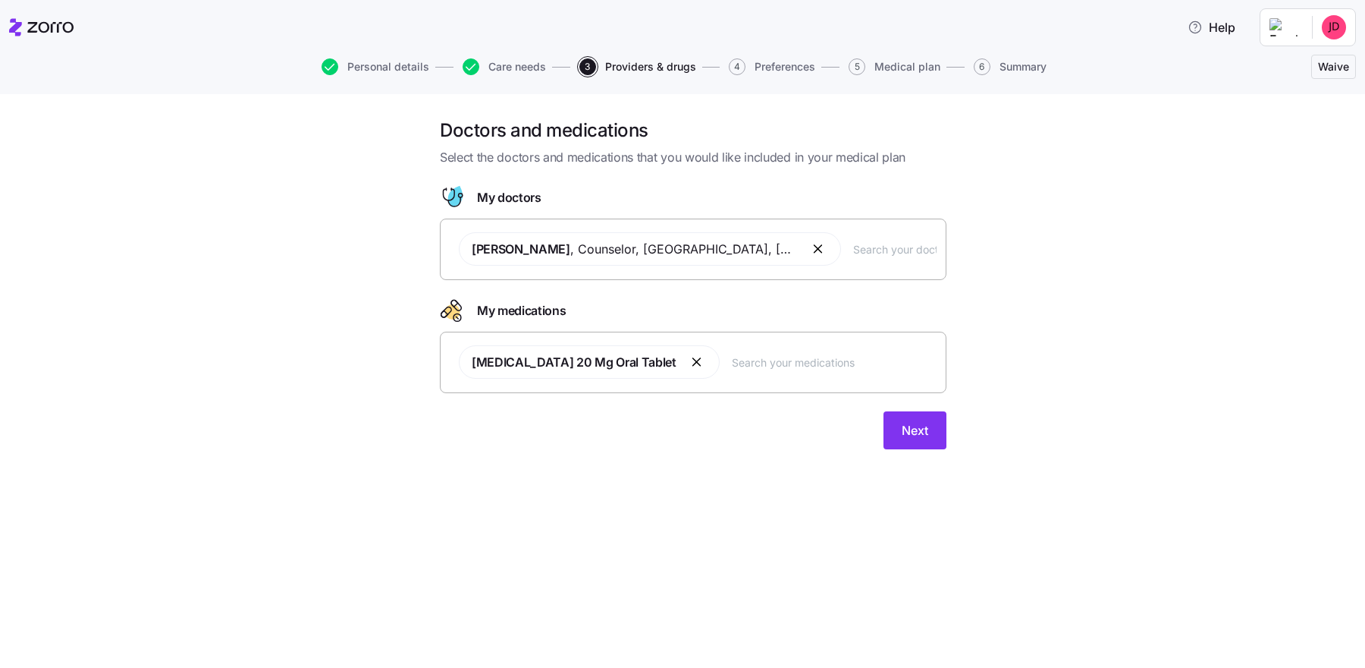
click at [725, 250] on span "[PERSON_NAME] , Counselor , [GEOGRAPHIC_DATA], [GEOGRAPHIC_DATA]" at bounding box center [650, 248] width 382 height 33
click at [1048, 268] on div "Doctors and medications Select the doctors and medications that you would like …" at bounding box center [693, 292] width 1302 height 349
click at [1026, 298] on div "Doctors and medications Select the doctors and medications that you would like …" at bounding box center [693, 292] width 1302 height 349
click at [919, 429] on span "Next" at bounding box center [915, 430] width 27 height 18
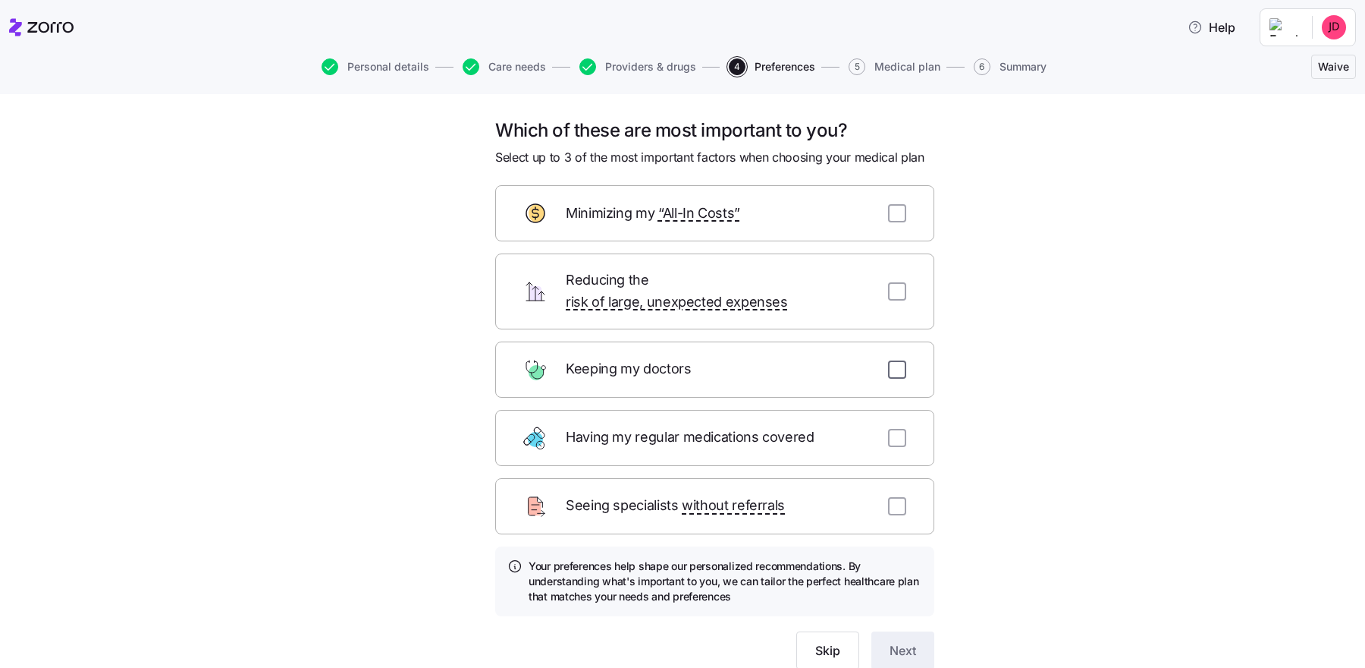
click at [901, 360] on input "checkbox" at bounding box center [897, 369] width 18 height 18
checkbox input "true"
click at [900, 429] on input "checkbox" at bounding box center [897, 438] width 18 height 18
checkbox input "true"
click at [909, 283] on div "Reducing the risk of large, unexpected expenses" at bounding box center [714, 291] width 439 height 76
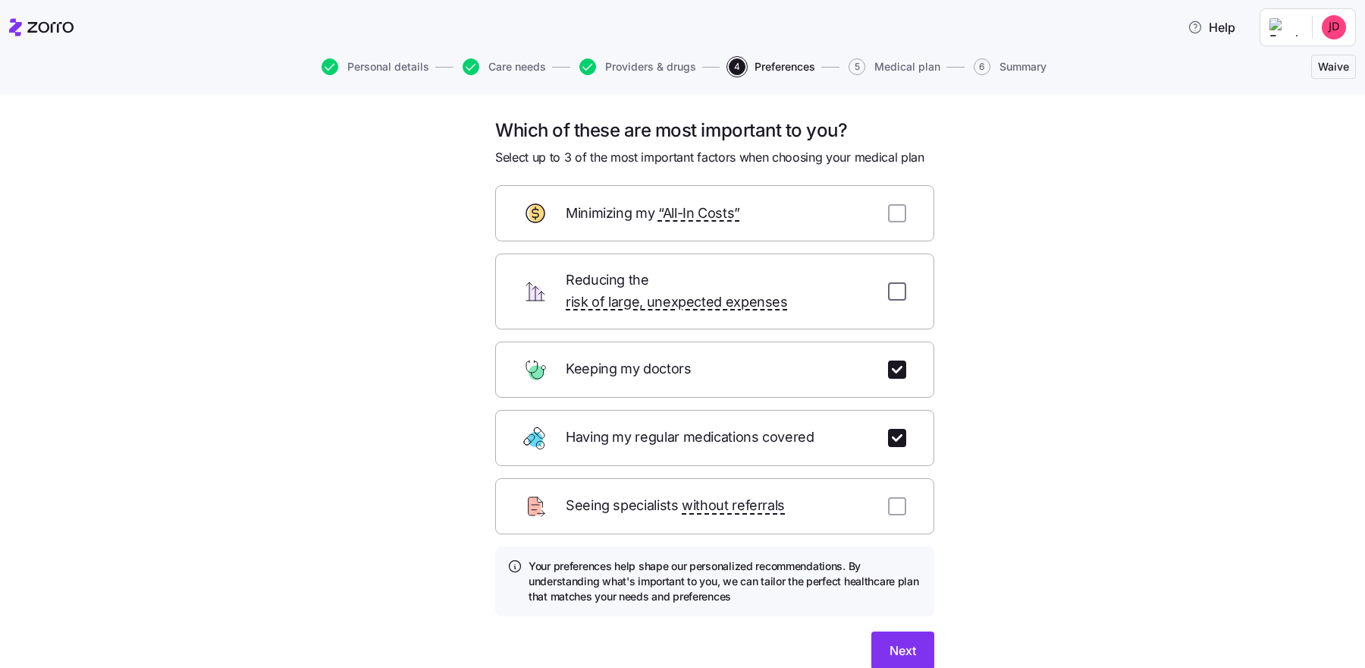
click at [899, 282] on input "checkbox" at bounding box center [897, 291] width 18 height 18
checkbox input "true"
click at [899, 429] on input "checkbox" at bounding box center [897, 438] width 18 height 18
checkbox input "false"
click at [899, 218] on input "checkbox" at bounding box center [897, 213] width 18 height 18
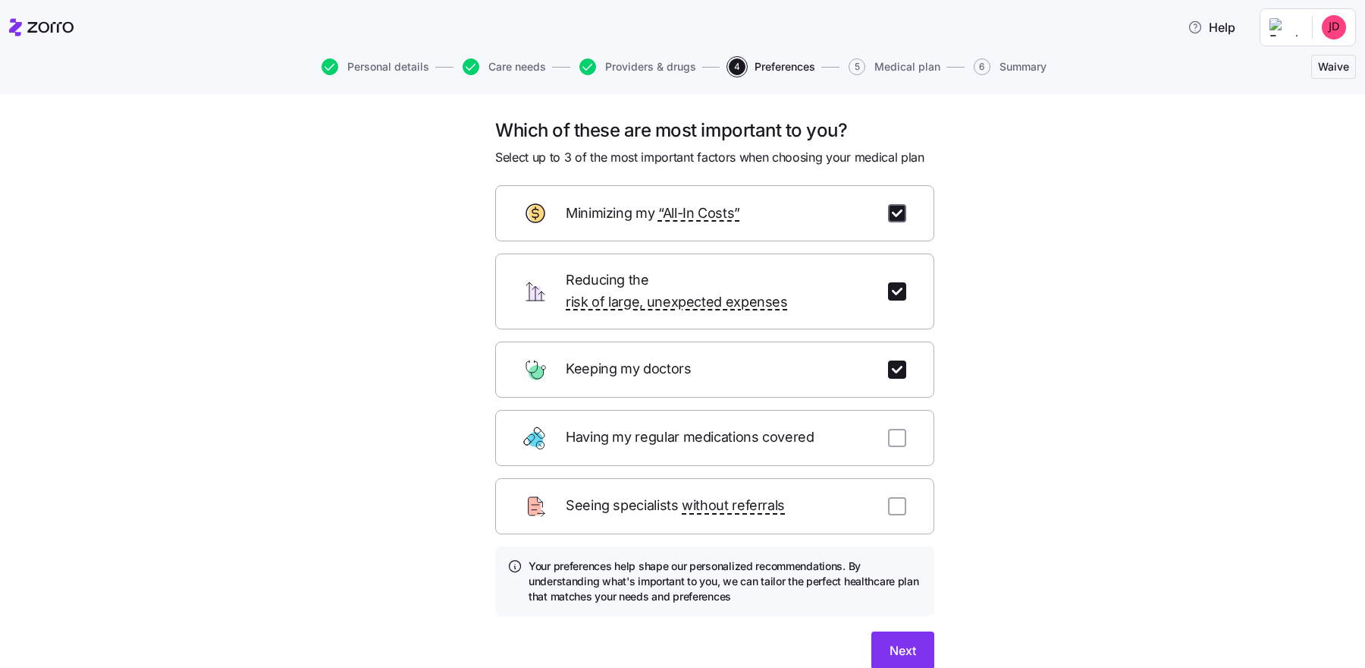
checkbox input "true"
click at [1092, 357] on div "Which of these are most important to you? Select up to 3 of the most important …" at bounding box center [693, 411] width 1302 height 587
click at [900, 533] on span "Next" at bounding box center [903, 650] width 27 height 18
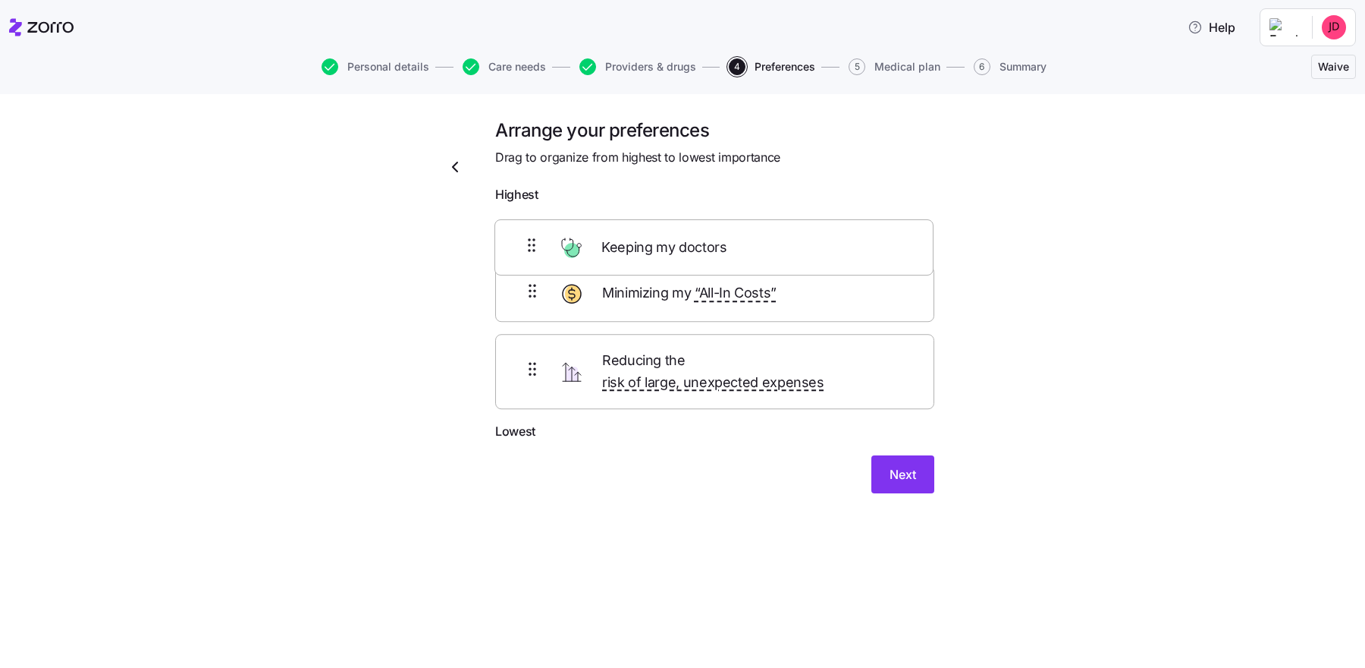
drag, startPoint x: 542, startPoint y: 372, endPoint x: 540, endPoint y: 236, distance: 136.6
click at [540, 236] on div "Minimizing my “All-In Costs” Reducing the risk of large, unexpected expenses Ke…" at bounding box center [714, 316] width 439 height 212
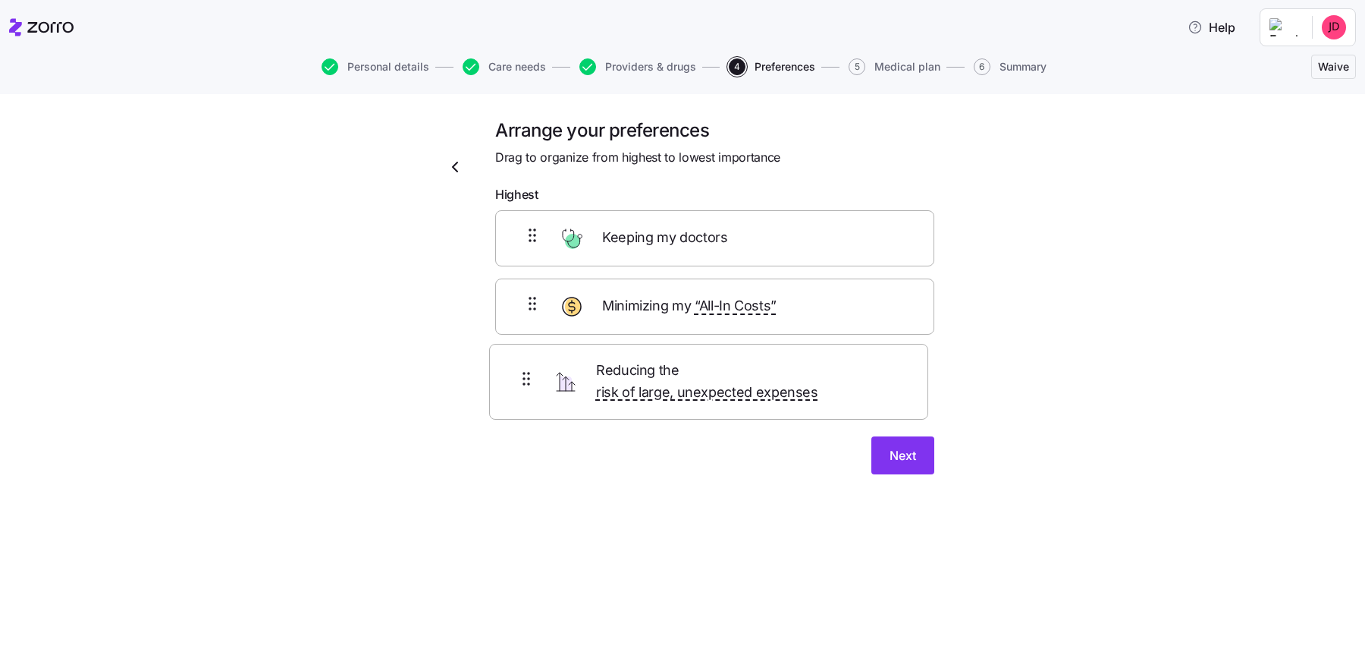
drag, startPoint x: 538, startPoint y: 297, endPoint x: 534, endPoint y: 369, distance: 72.2
click at [534, 369] on div "Keeping my doctors Reducing the risk of large, unexpected expenses Minimizing m…" at bounding box center [714, 306] width 439 height 192
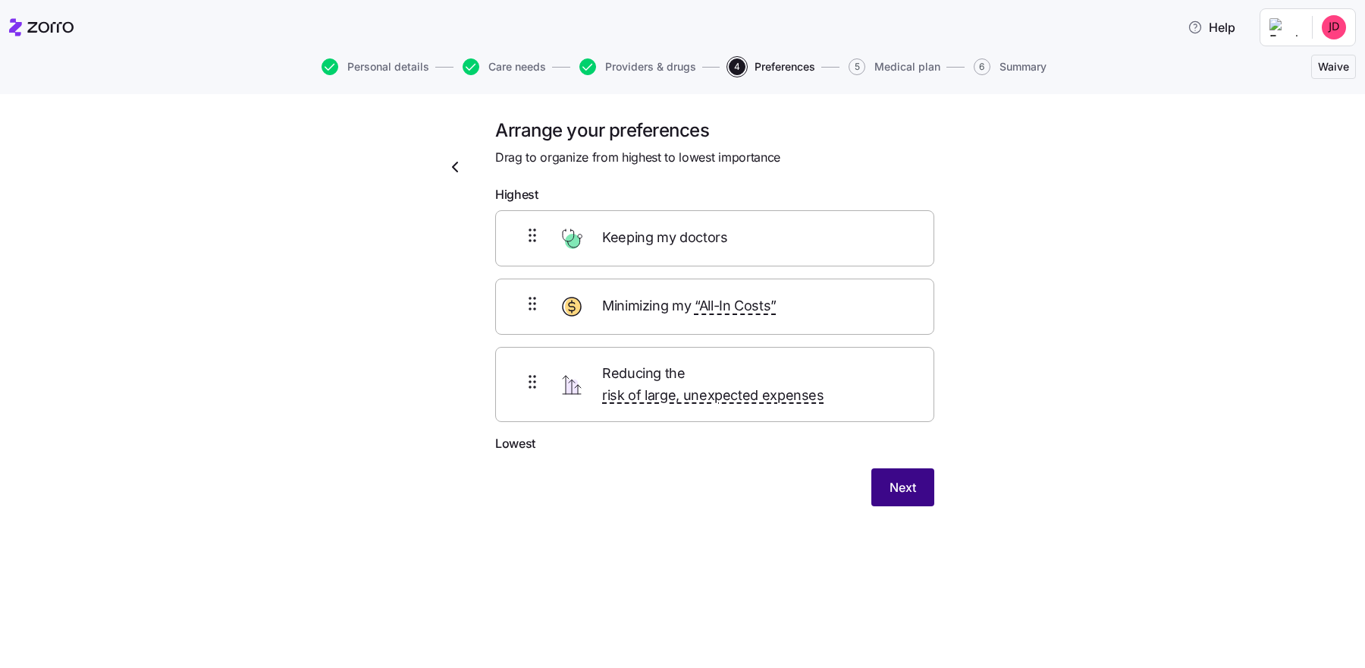
click at [904, 478] on span "Next" at bounding box center [903, 487] width 27 height 18
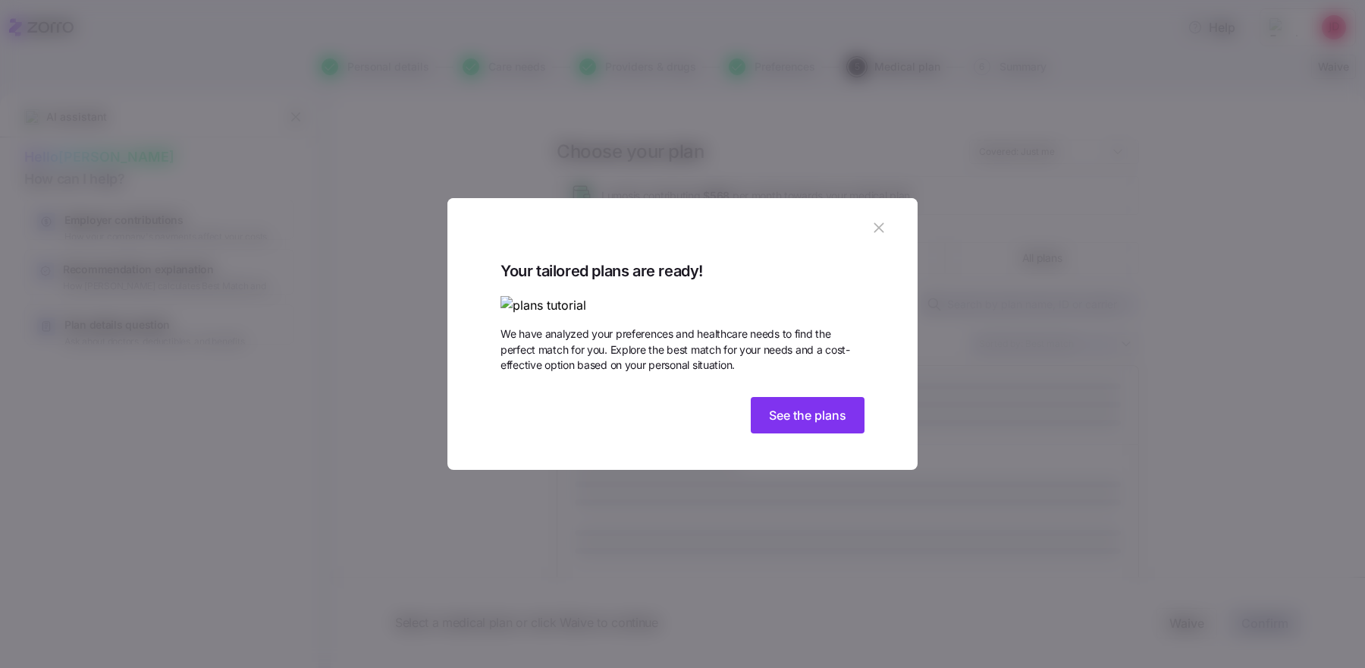
type textarea "x"
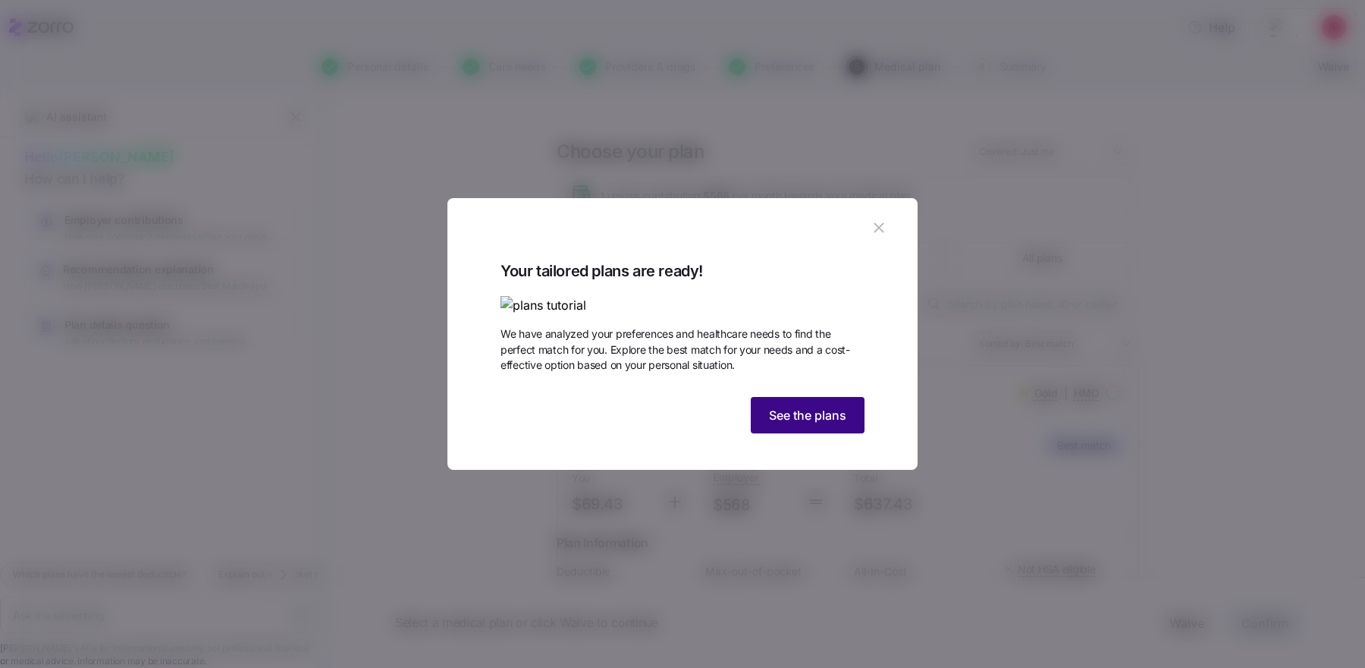
click at [781, 424] on span "See the plans" at bounding box center [807, 415] width 77 height 18
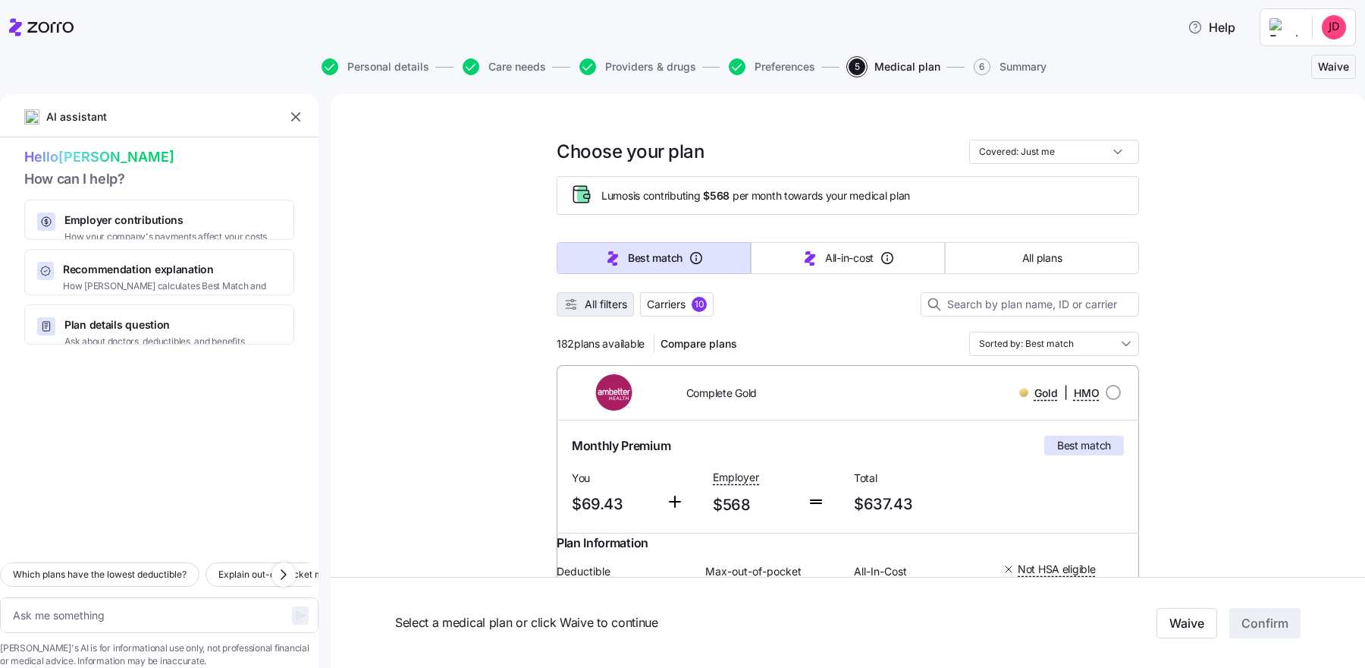
click at [583, 306] on span "All filters" at bounding box center [596, 304] width 64 height 15
type textarea "x"
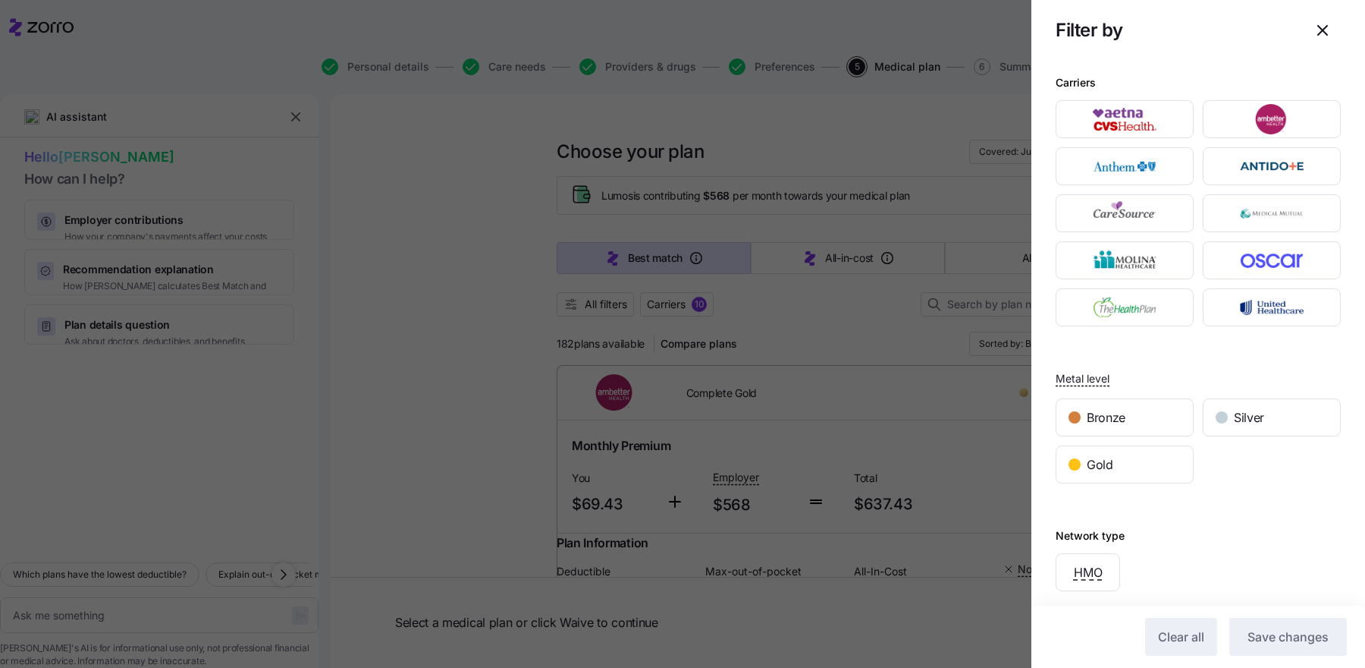
click at [1092, 175] on div "Carriers Metal level Bronze Silver Gold Network type HMO Plan market On exchang…" at bounding box center [1199, 472] width 334 height 822
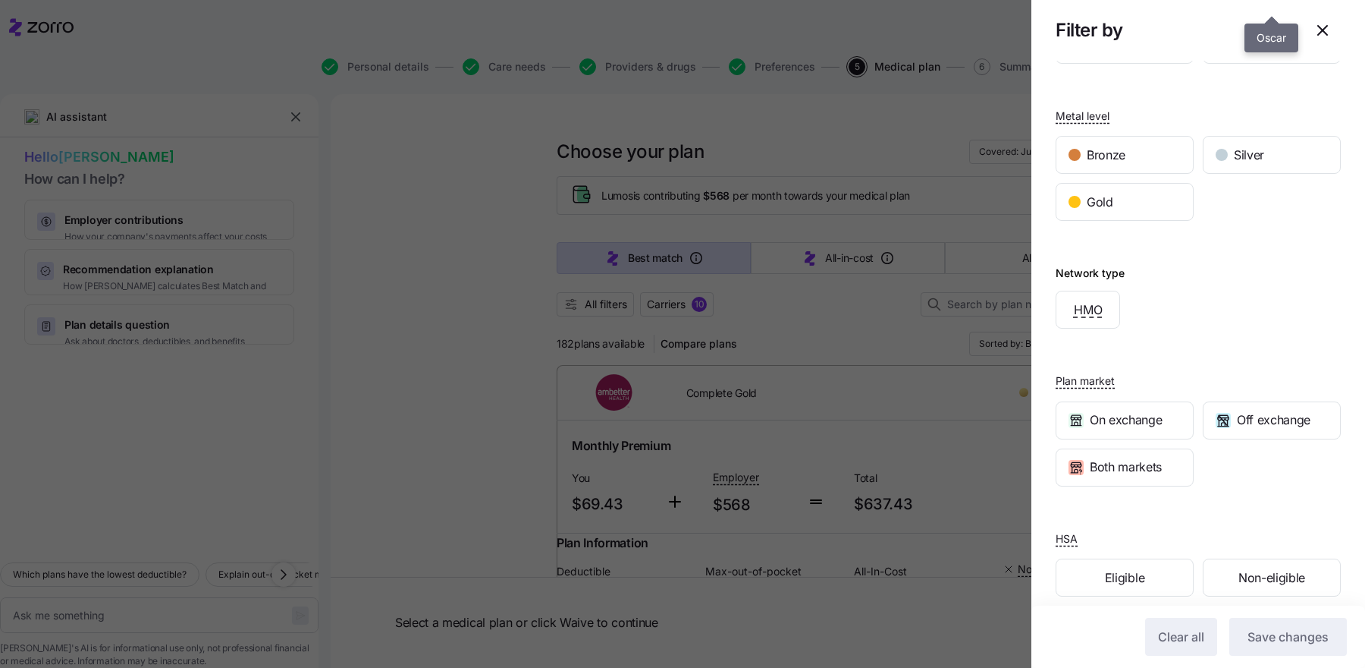
scroll to position [273, 0]
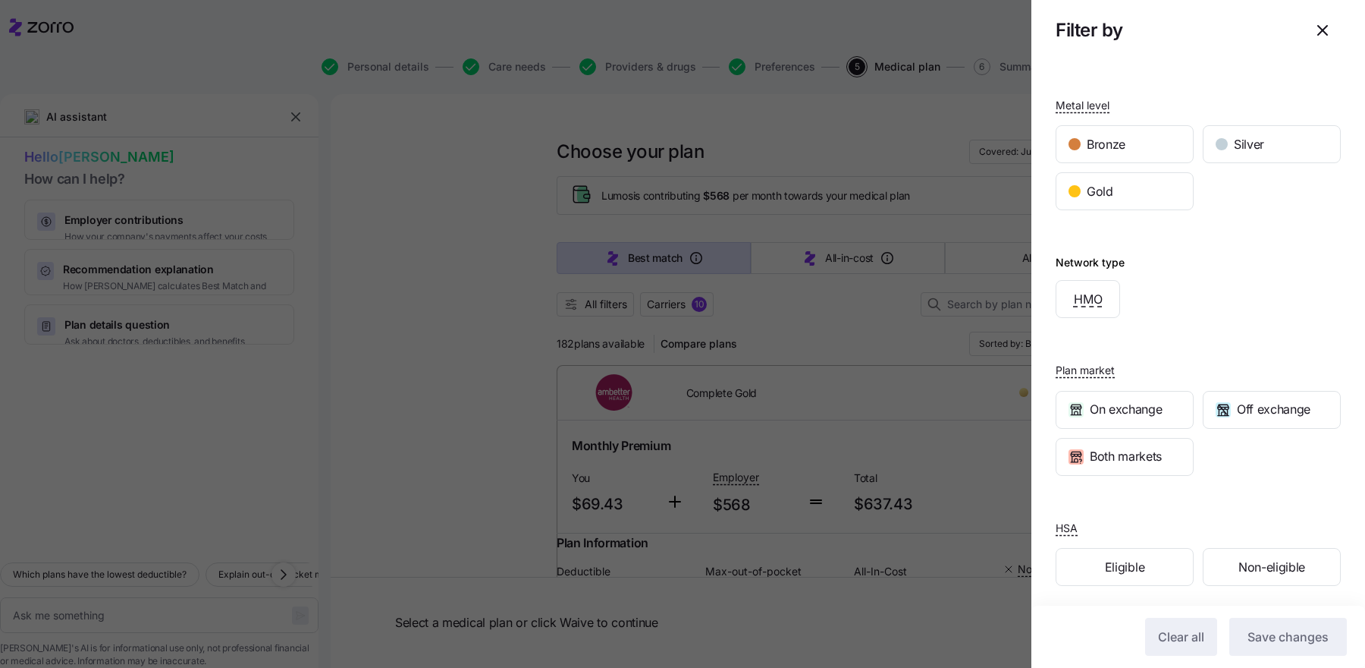
click at [1092, 65] on div "Metal level Bronze Silver Gold" at bounding box center [1198, 138] width 285 height 146
click at [1092, 27] on icon "button" at bounding box center [1323, 30] width 18 height 18
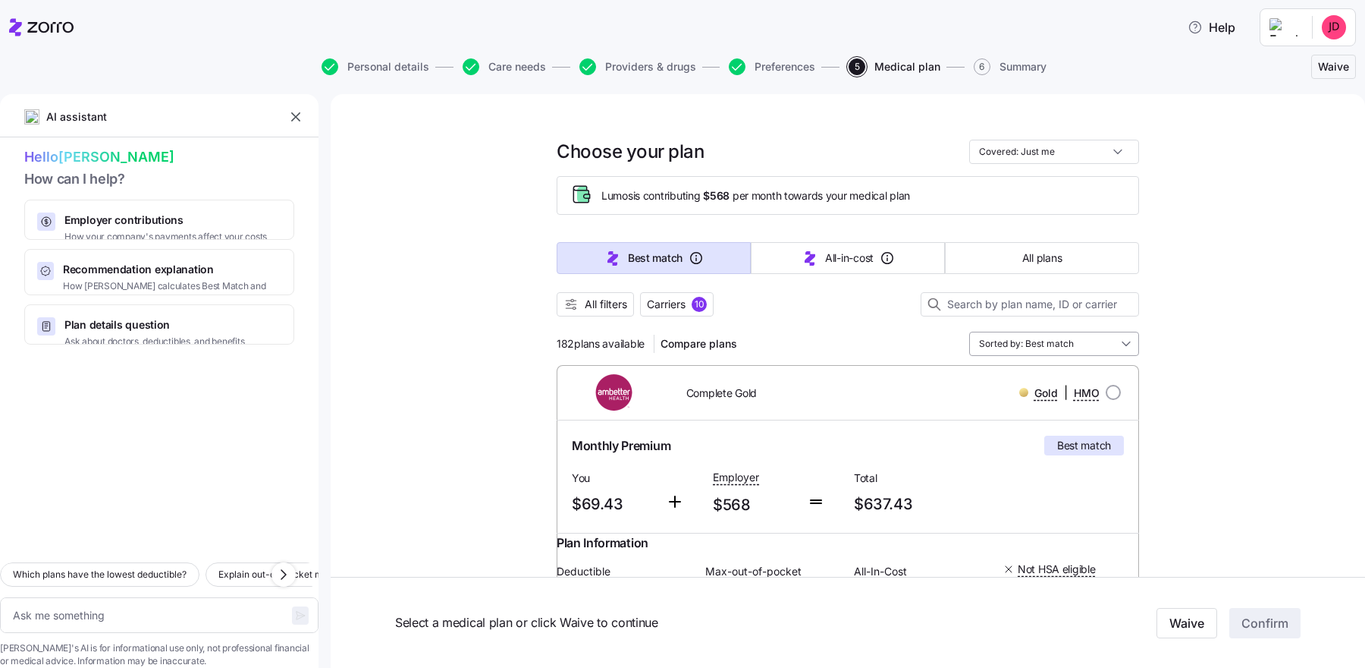
click at [1043, 345] on input "Sorted by: Best match" at bounding box center [1054, 343] width 170 height 24
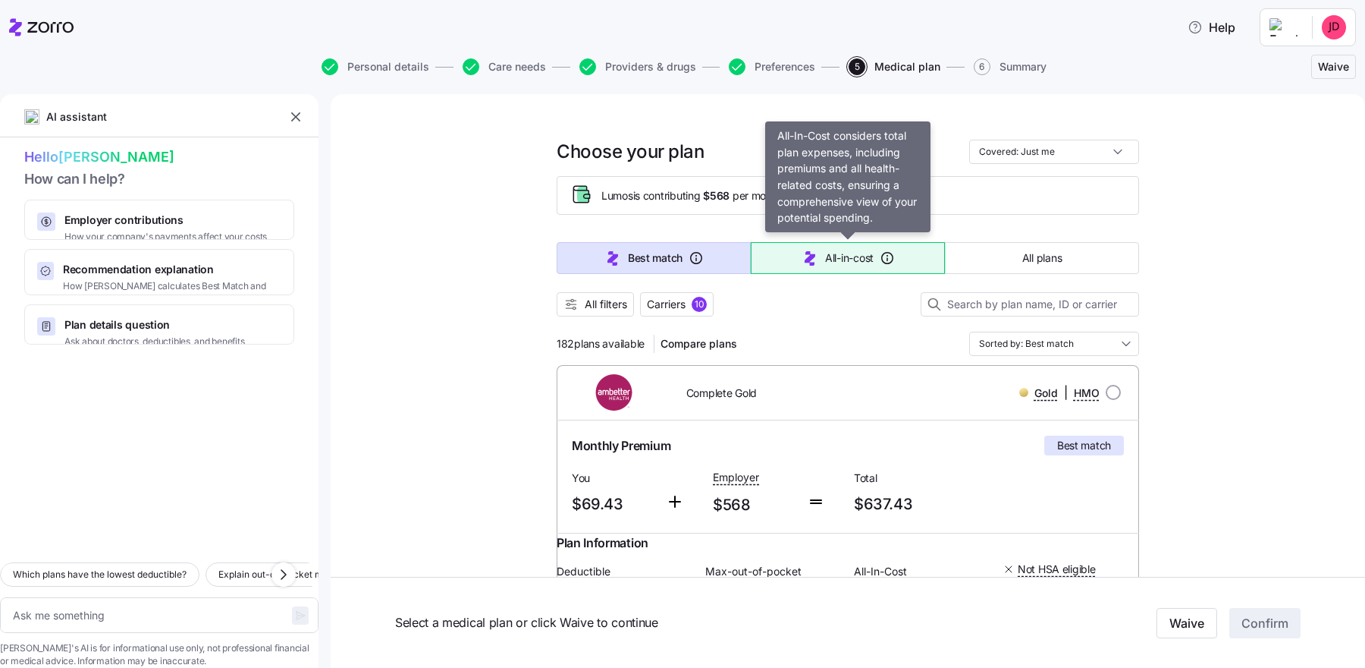
click at [850, 262] on span "All-in-cost" at bounding box center [849, 257] width 49 height 15
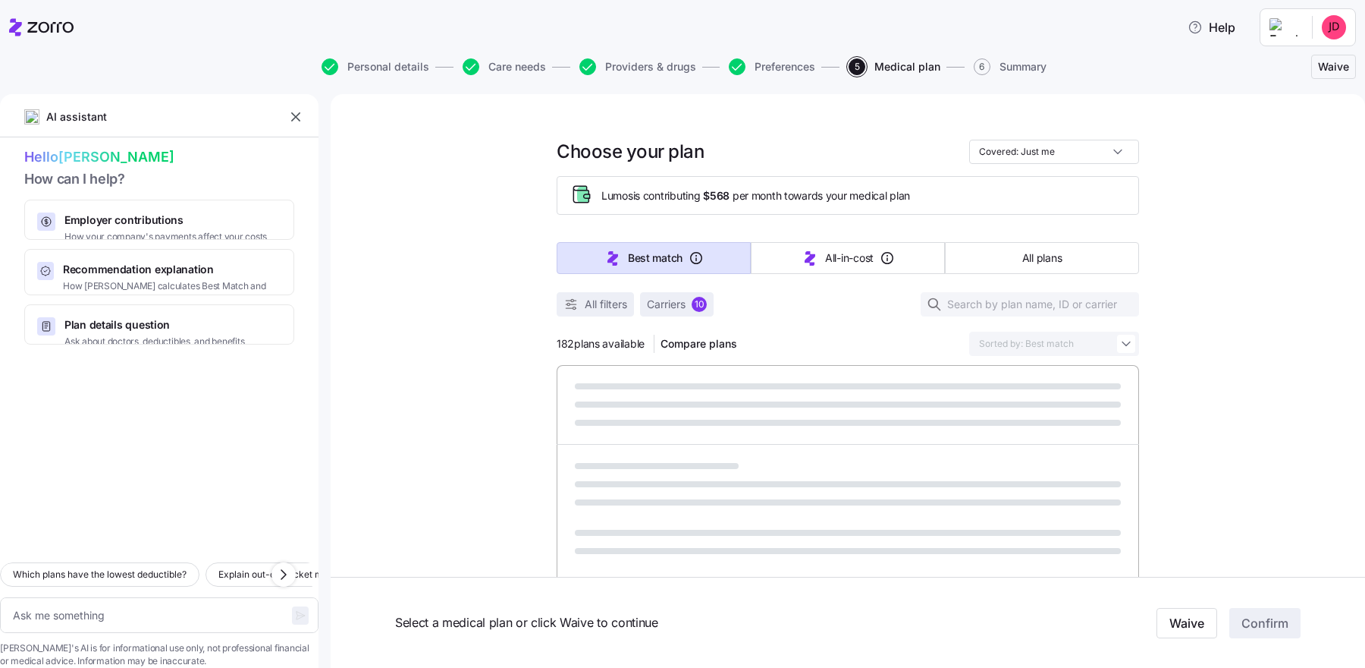
type textarea "x"
type input "Sorted by: All-in-cost"
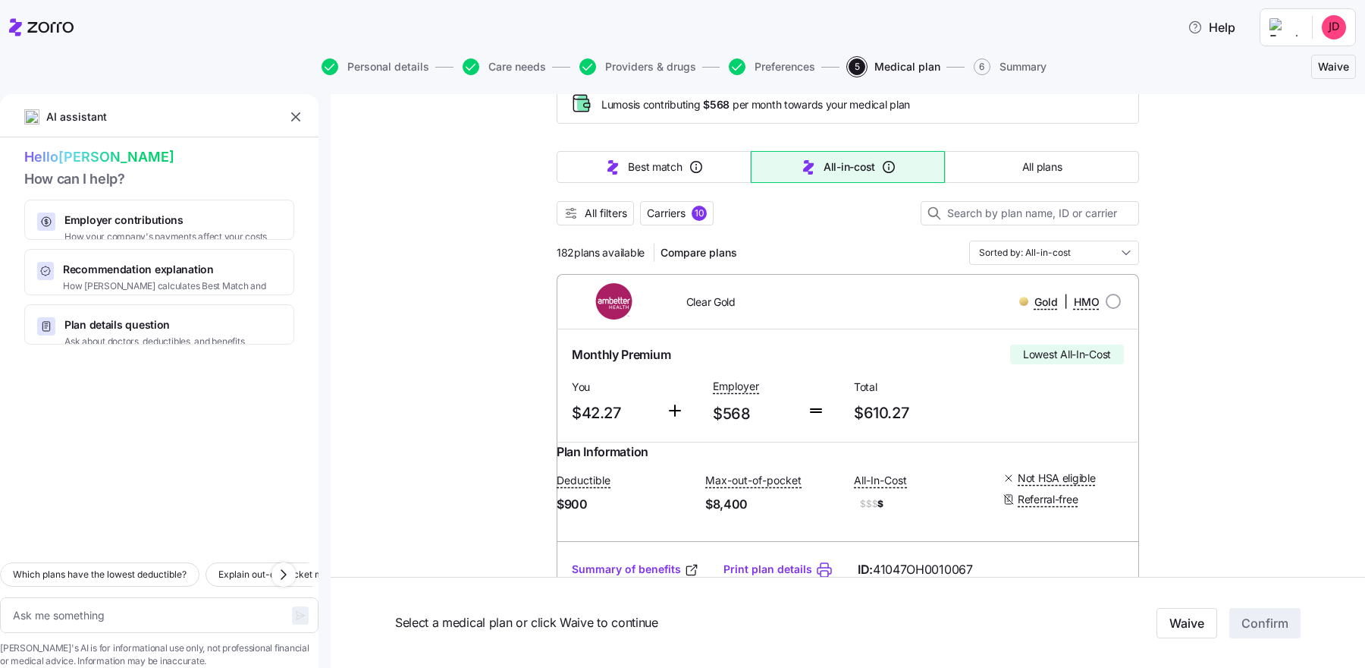
scroll to position [92, 0]
click at [658, 172] on span "Best match" at bounding box center [655, 166] width 54 height 15
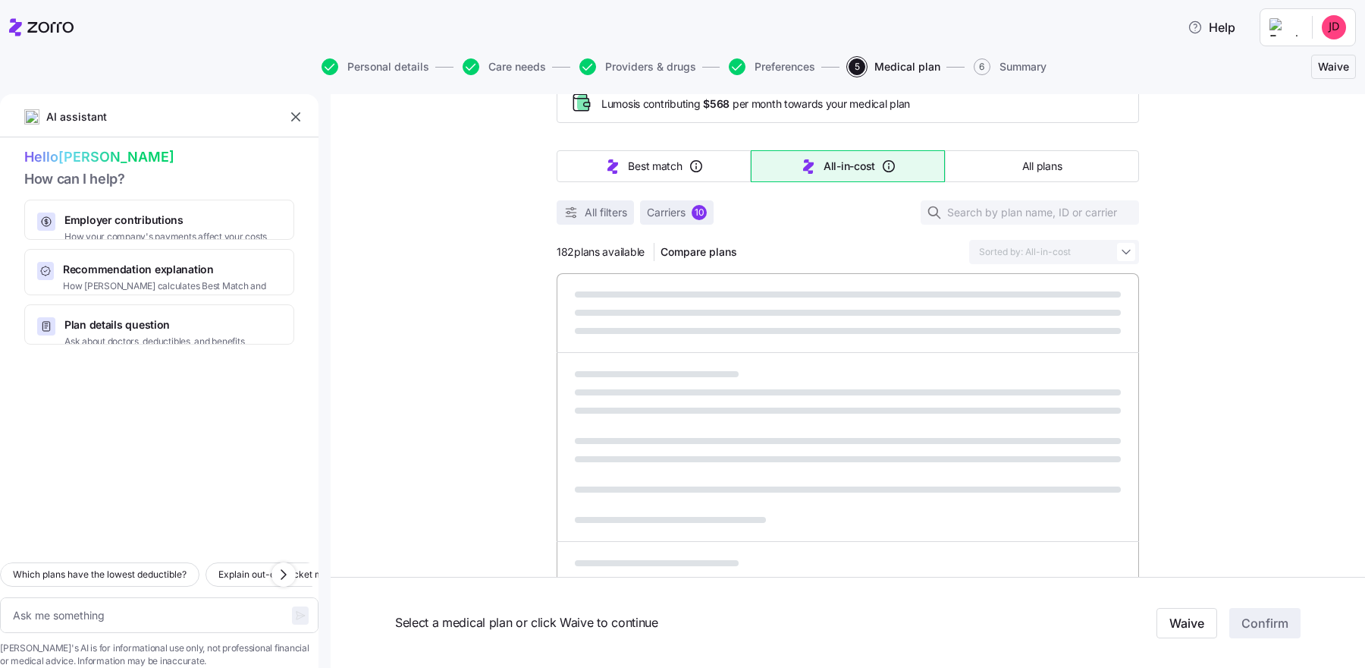
type textarea "x"
type input "Sorted by: Best match"
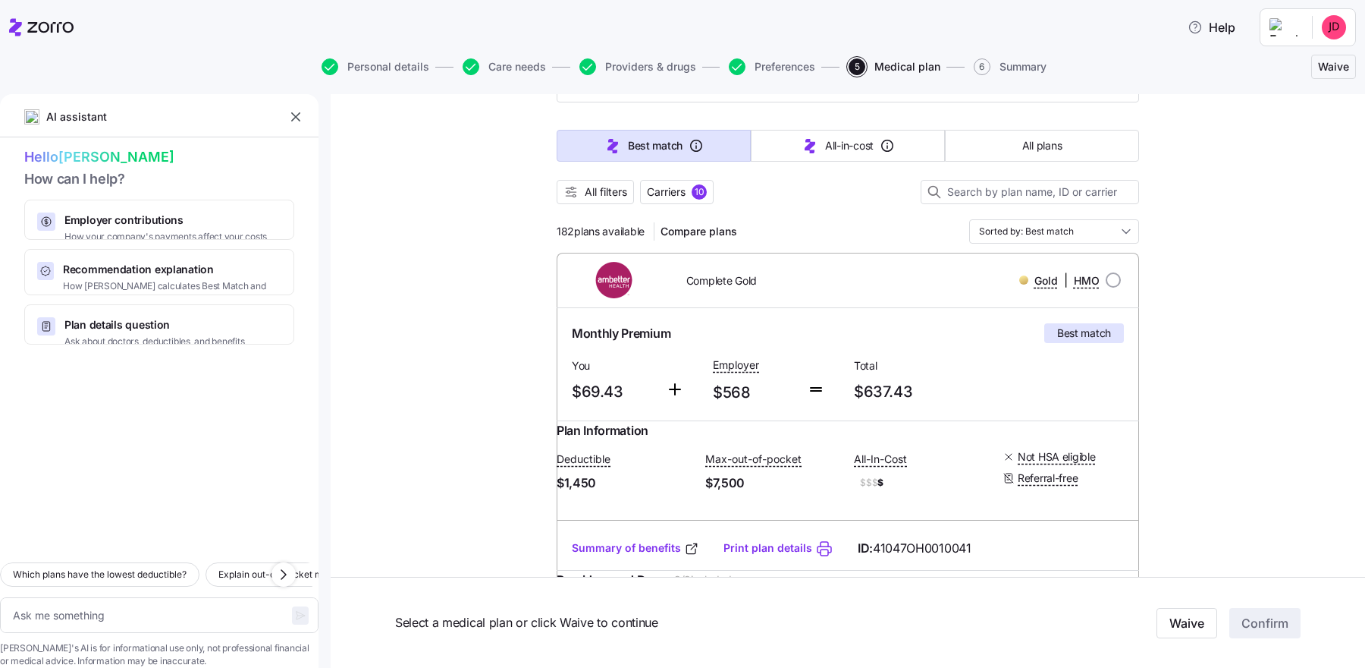
scroll to position [152, 0]
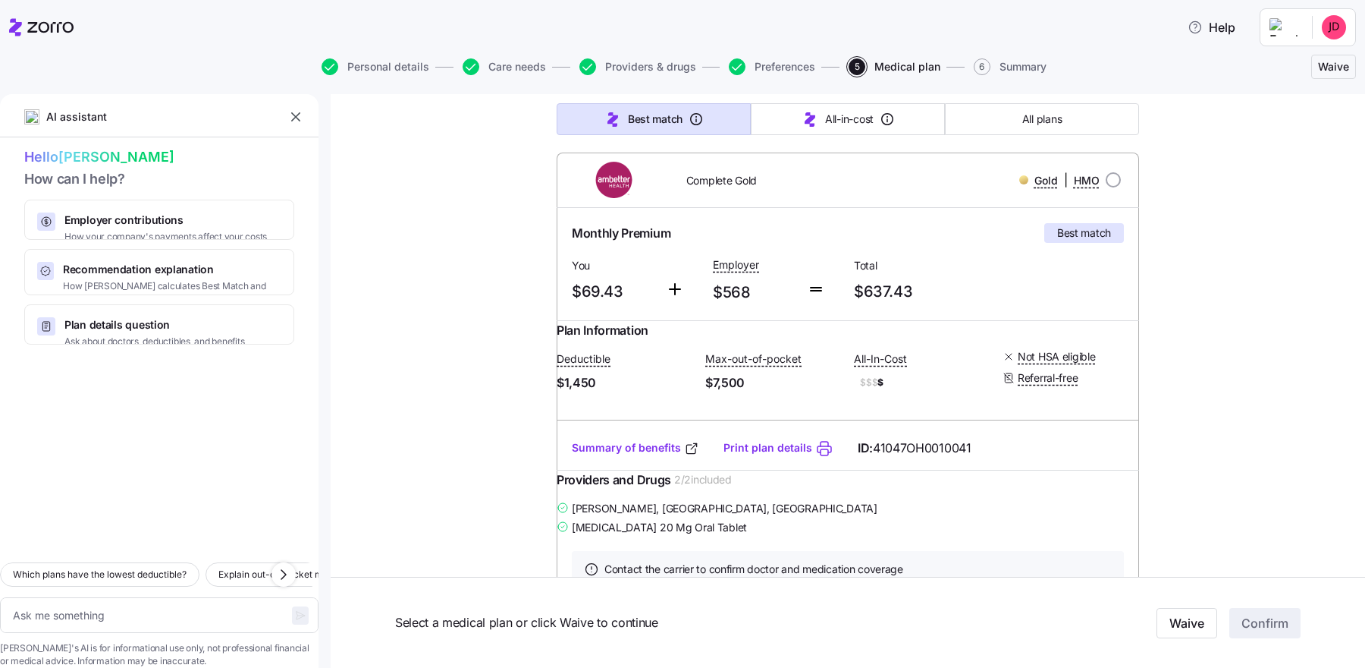
type textarea "x"
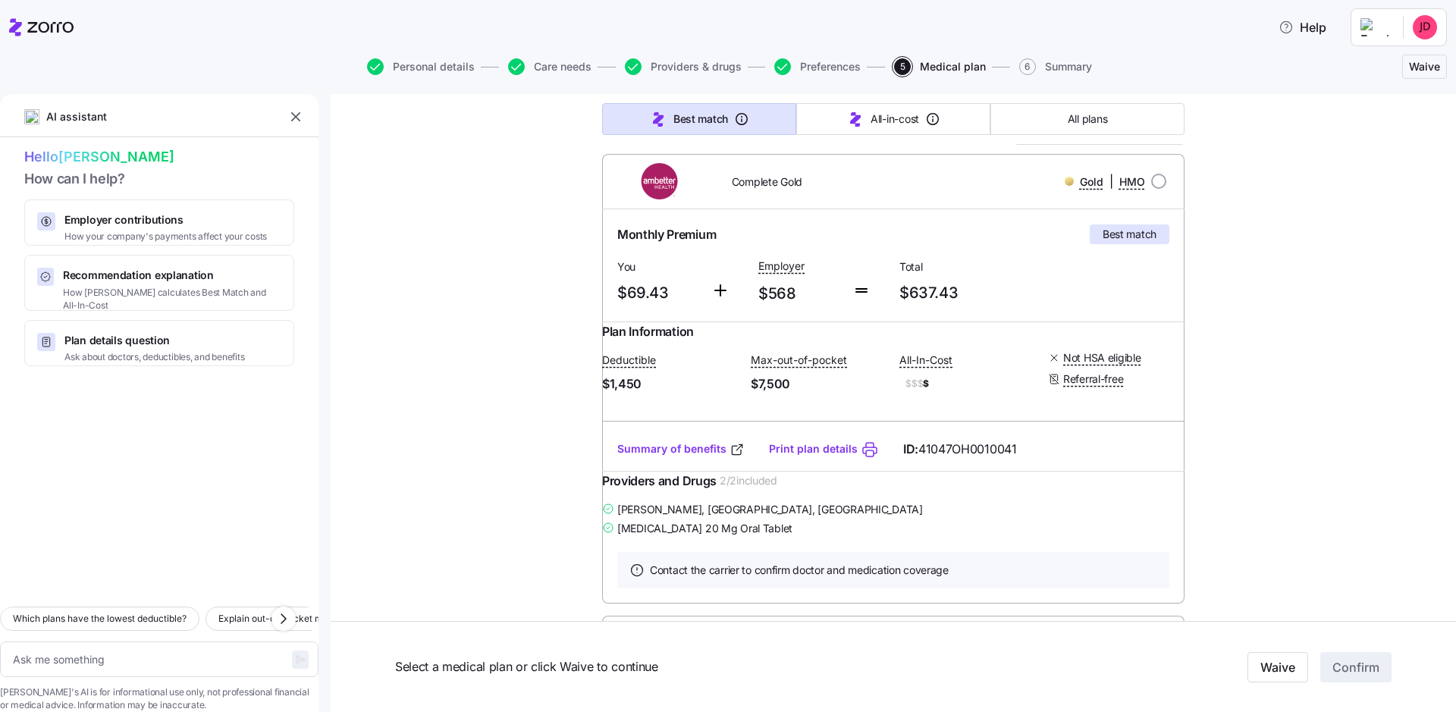
scroll to position [219, 0]
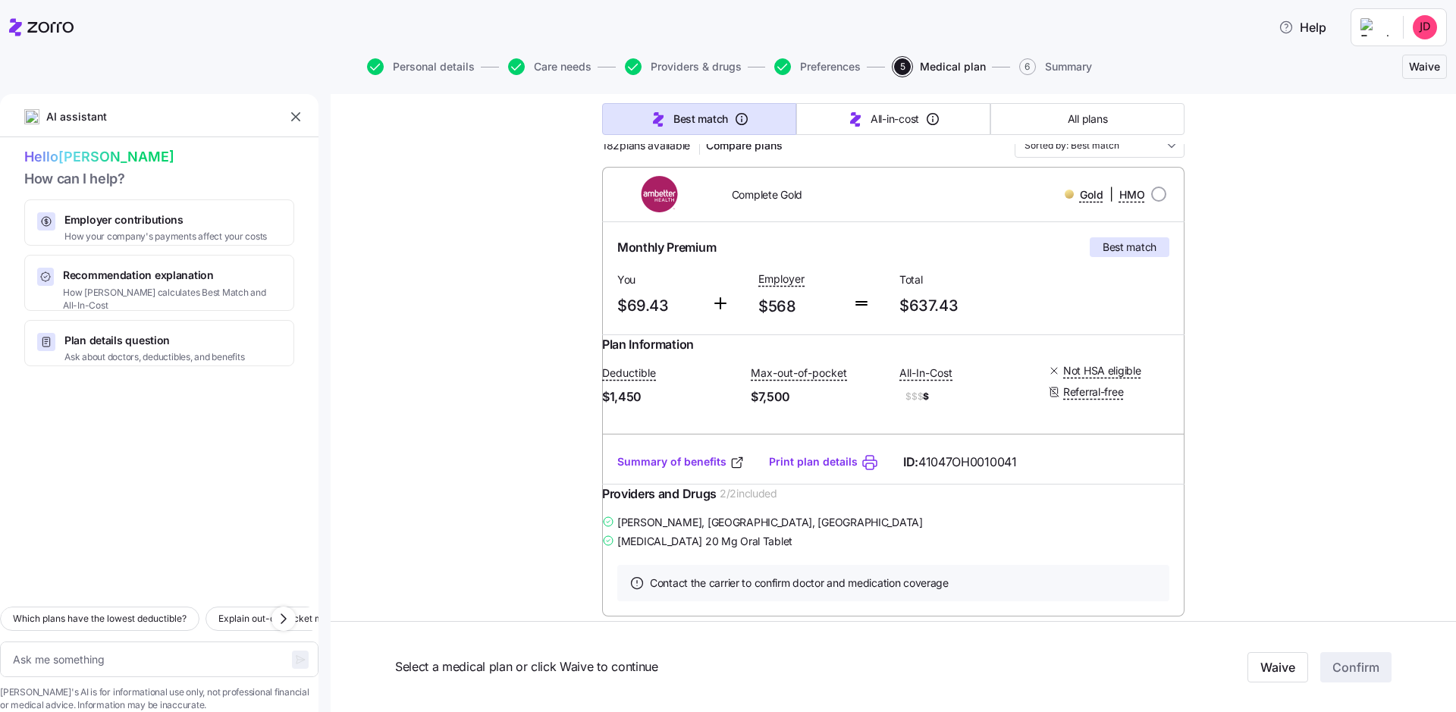
scroll to position [192, 0]
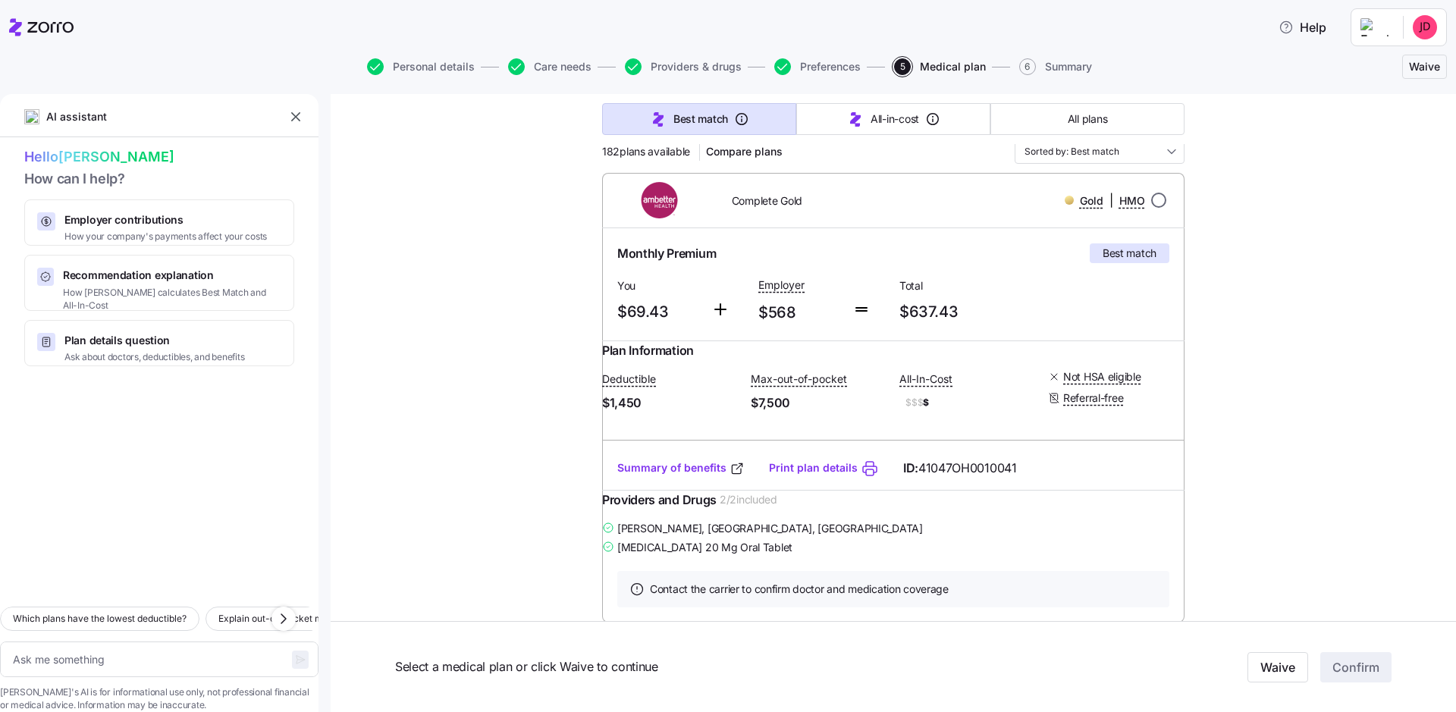
click at [1092, 200] on input "radio" at bounding box center [1159, 200] width 15 height 15
radio input "true"
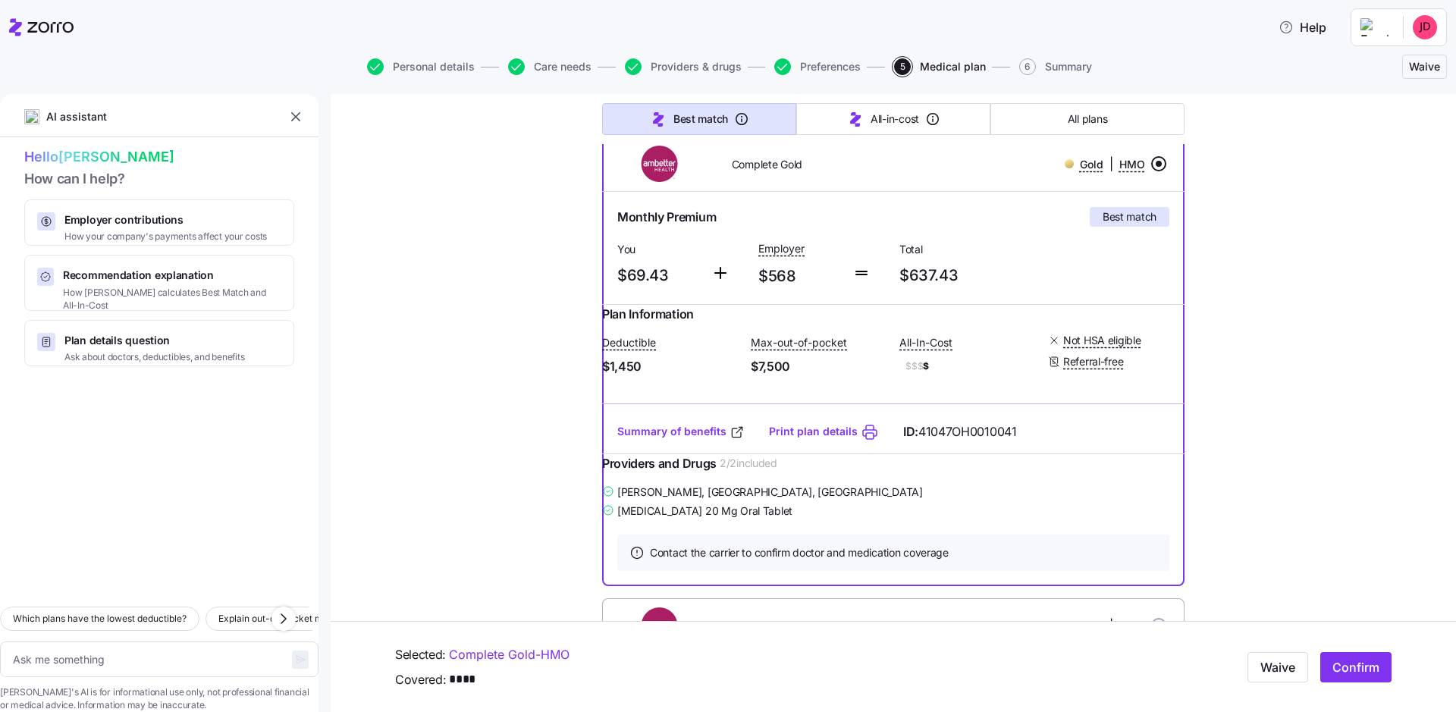
scroll to position [219, 0]
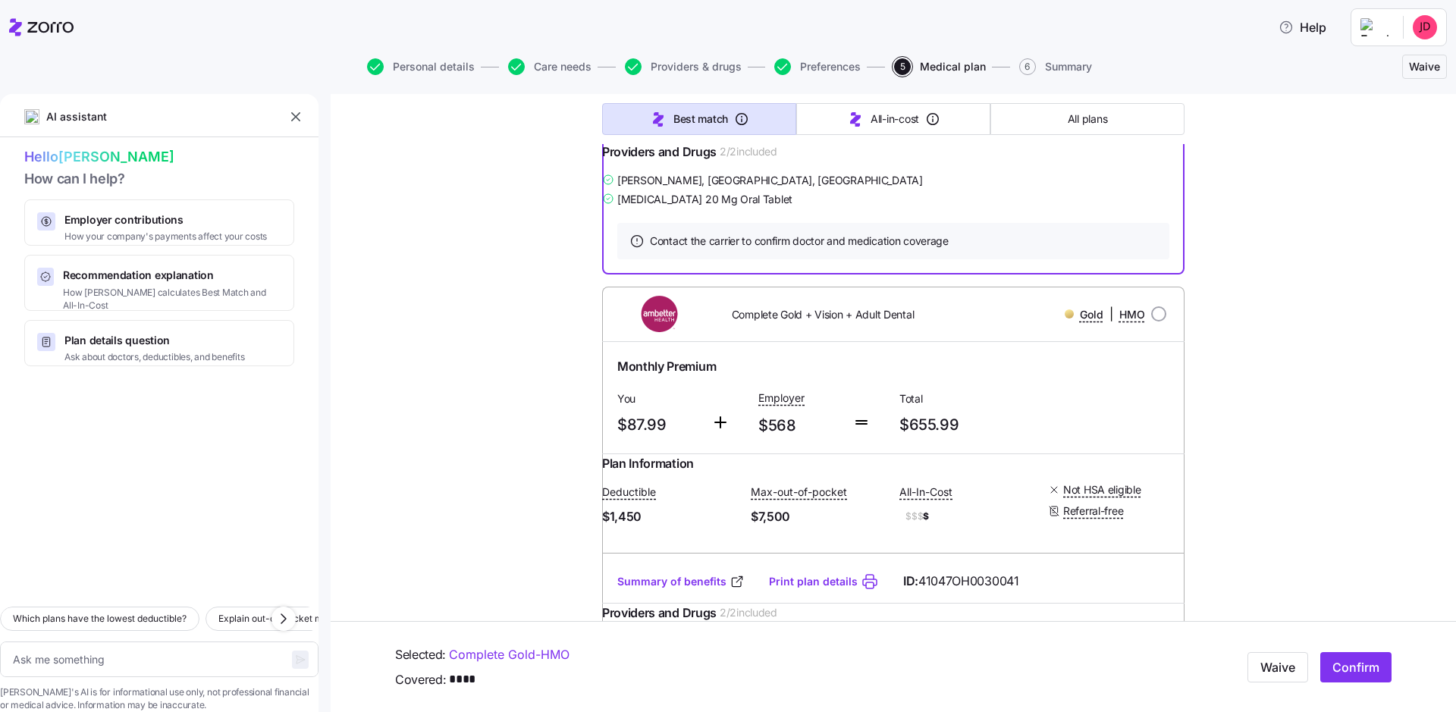
scroll to position [0, 0]
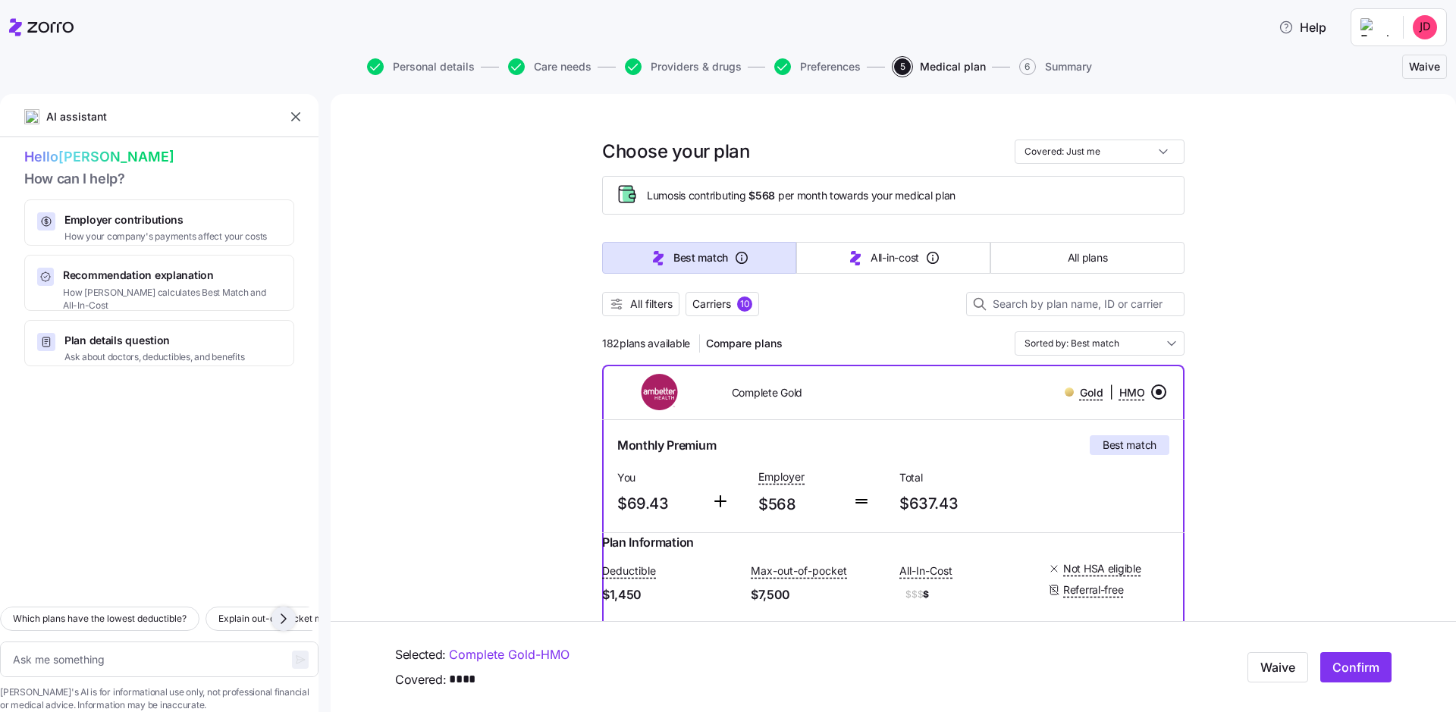
click at [290, 533] on icon "button" at bounding box center [284, 619] width 18 height 18
click at [1092, 24] on span "Help" at bounding box center [1303, 27] width 48 height 18
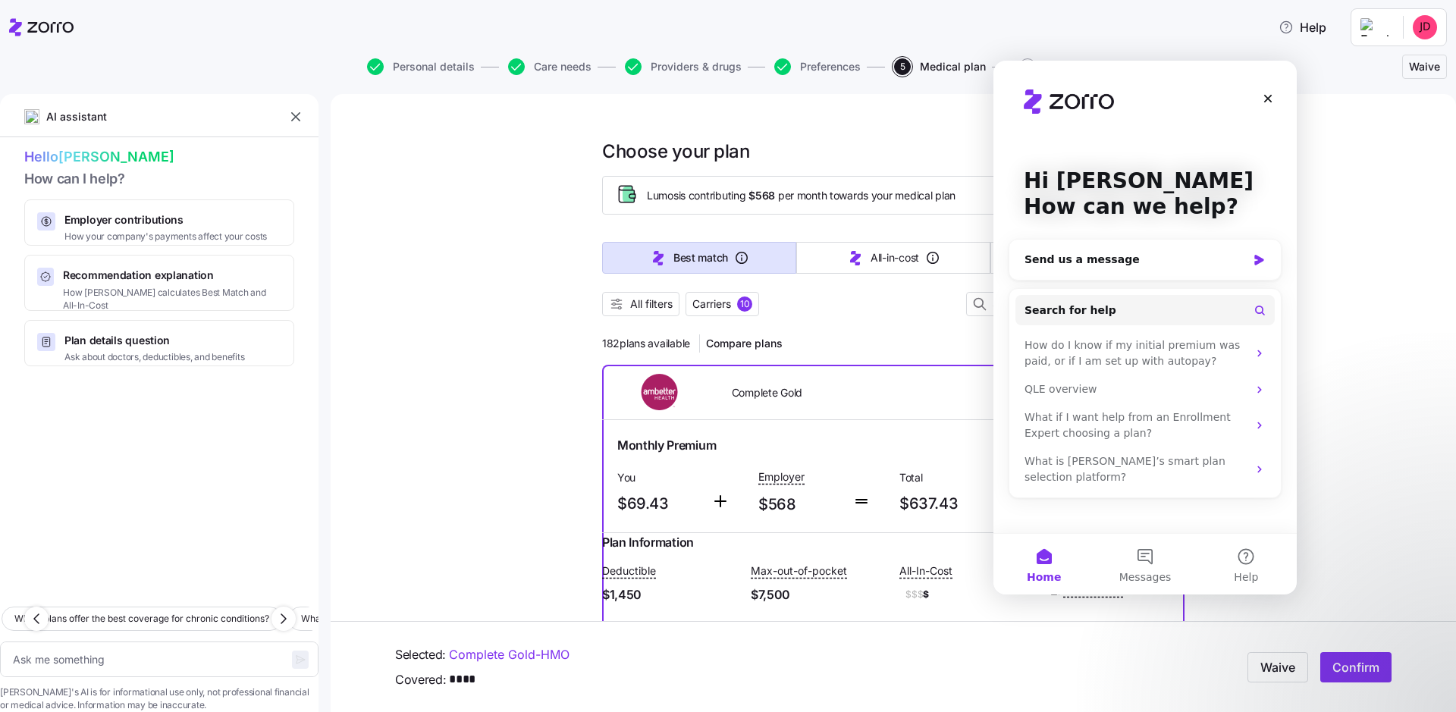
click at [1092, 533] on button "Help" at bounding box center [1246, 564] width 101 height 61
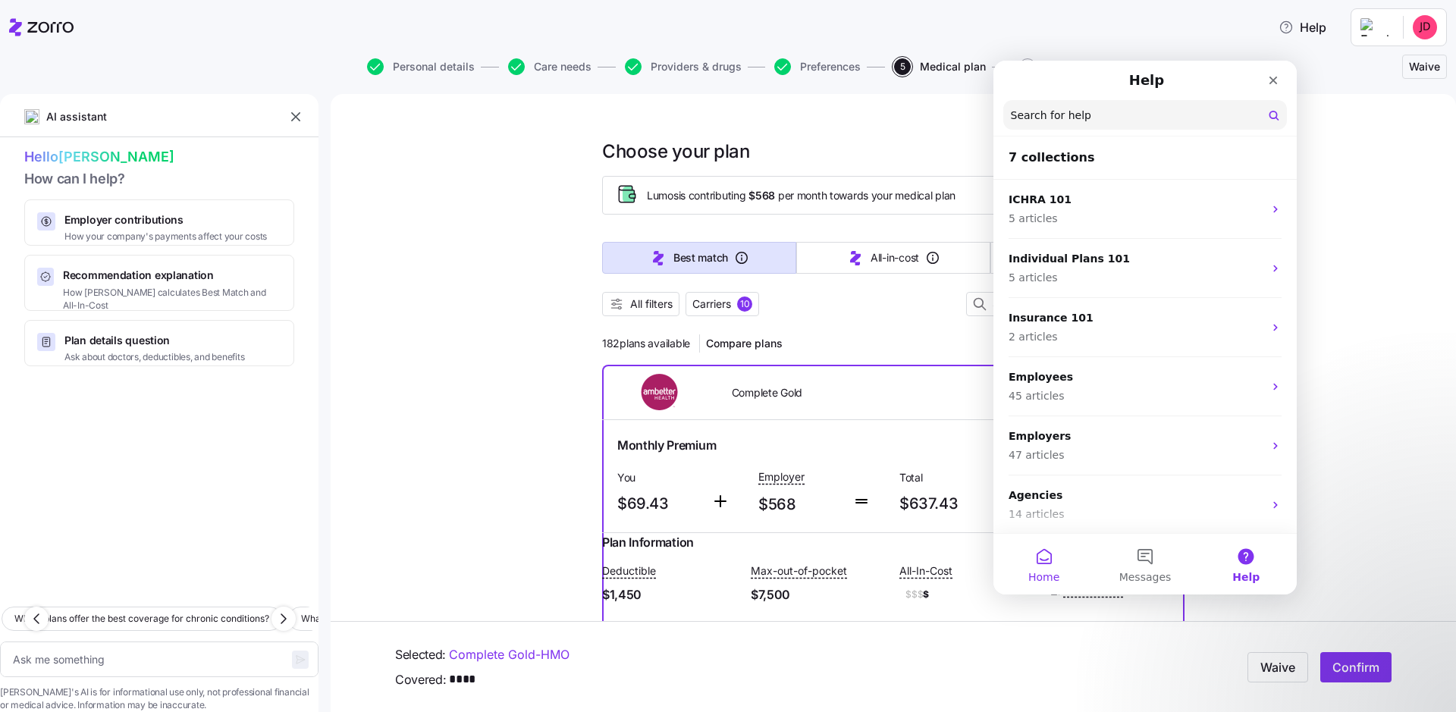
click at [1035, 533] on button "Home" at bounding box center [1044, 564] width 101 height 61
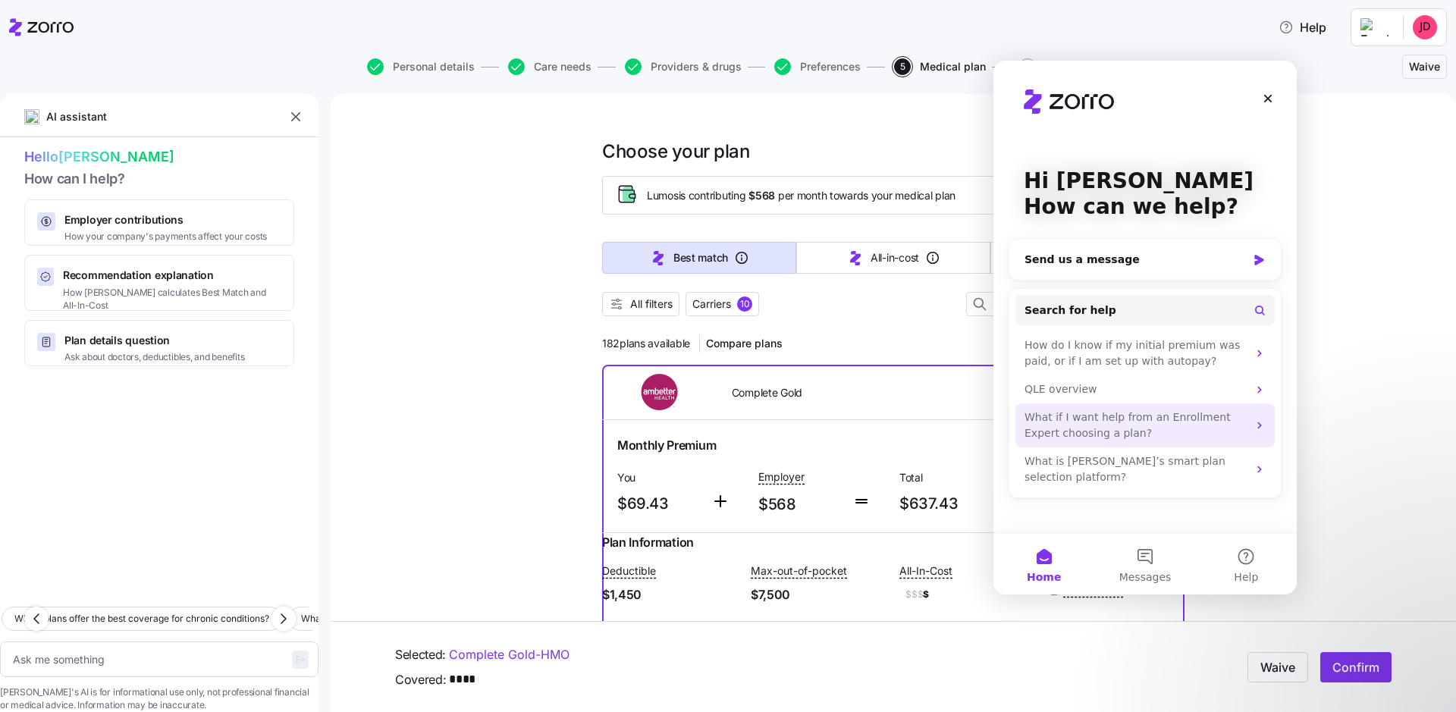
click at [1092, 427] on div "What if I want help from an Enrollment Expert choosing a plan?" at bounding box center [1136, 426] width 223 height 32
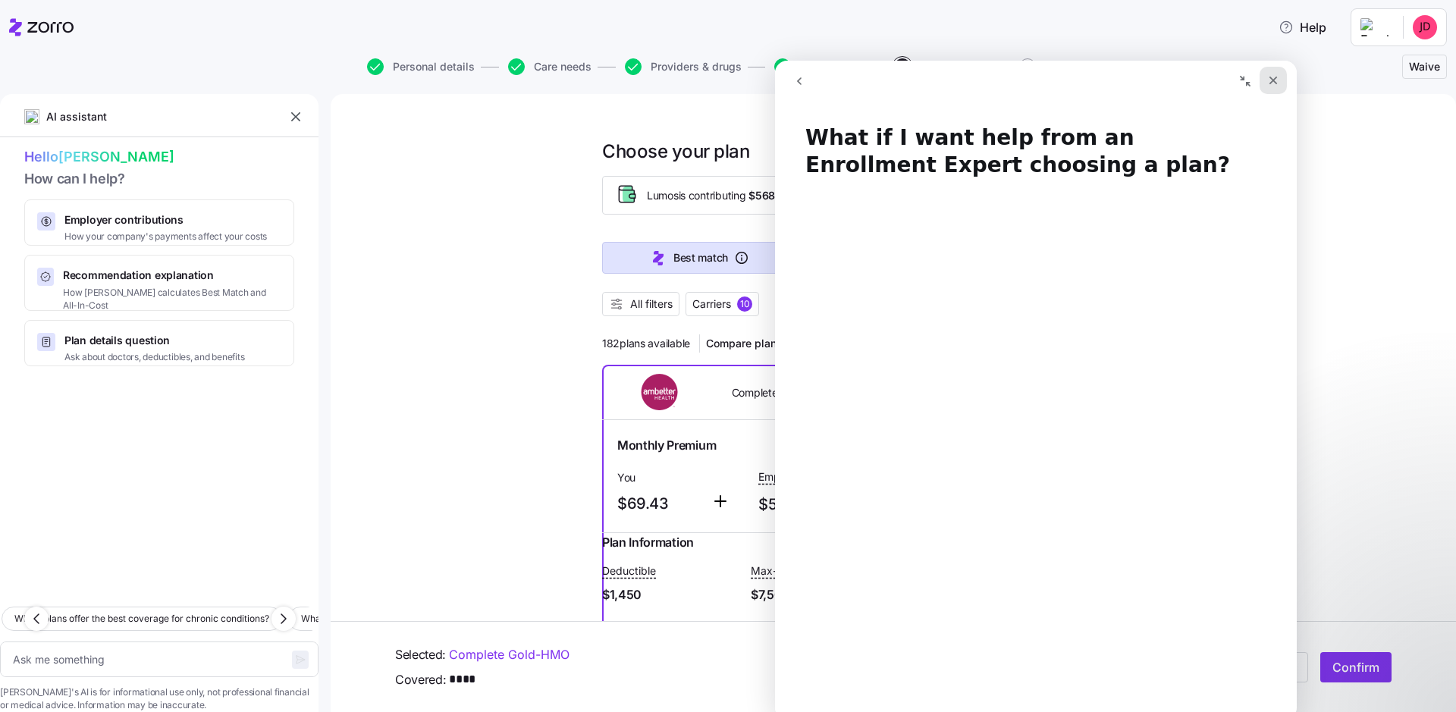
click at [1092, 76] on icon "Close" at bounding box center [1274, 80] width 12 height 12
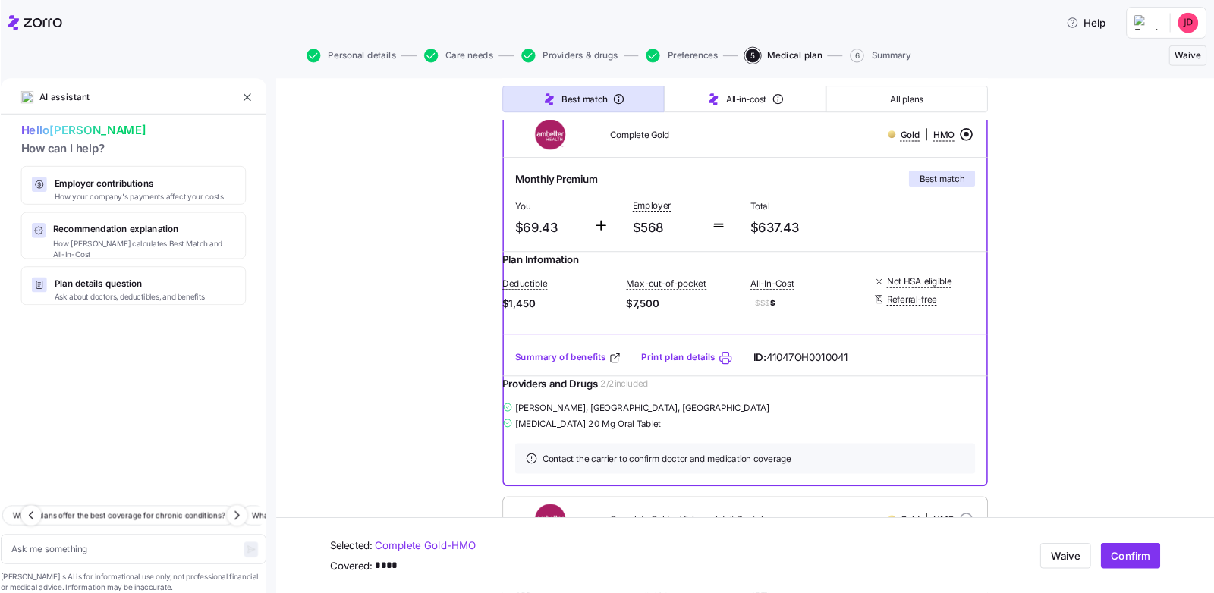
scroll to position [35, 0]
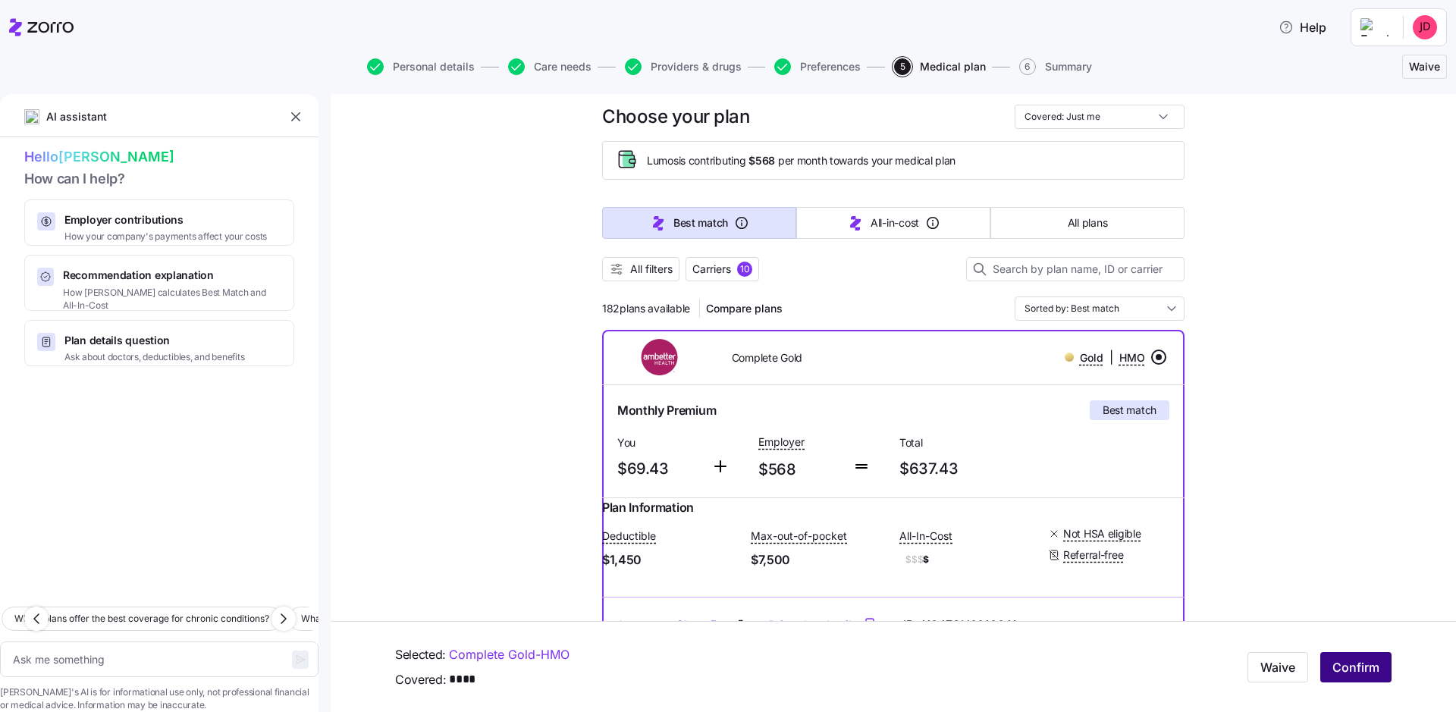
click at [1092, 533] on span "Confirm" at bounding box center [1356, 667] width 47 height 18
type textarea "x"
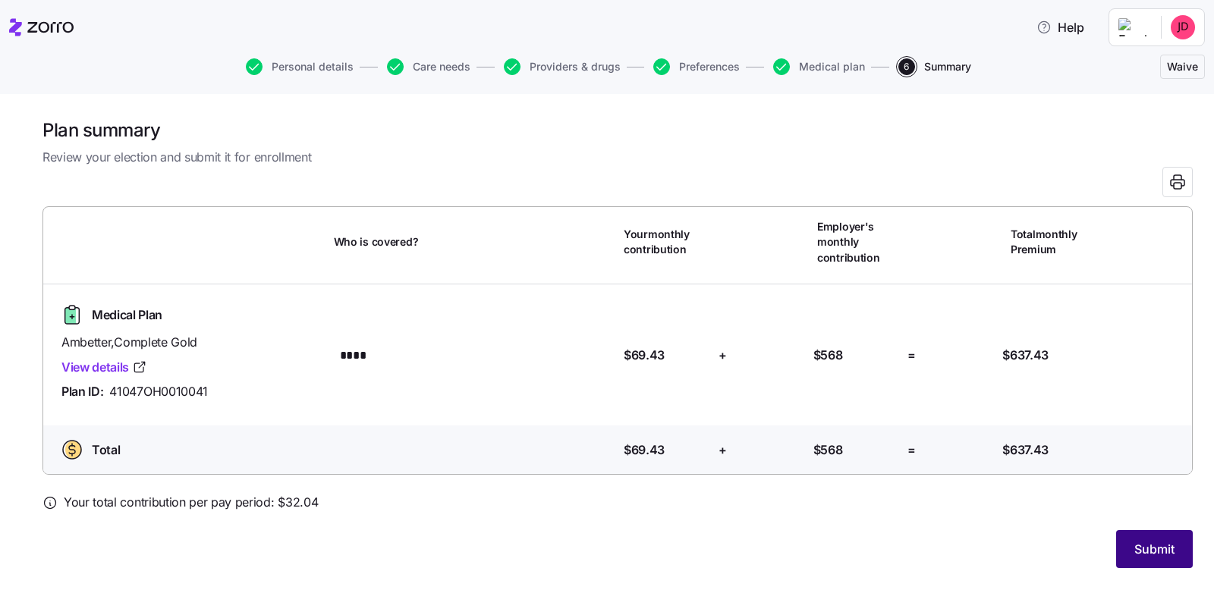
click at [1092, 533] on span "Submit" at bounding box center [1154, 549] width 40 height 18
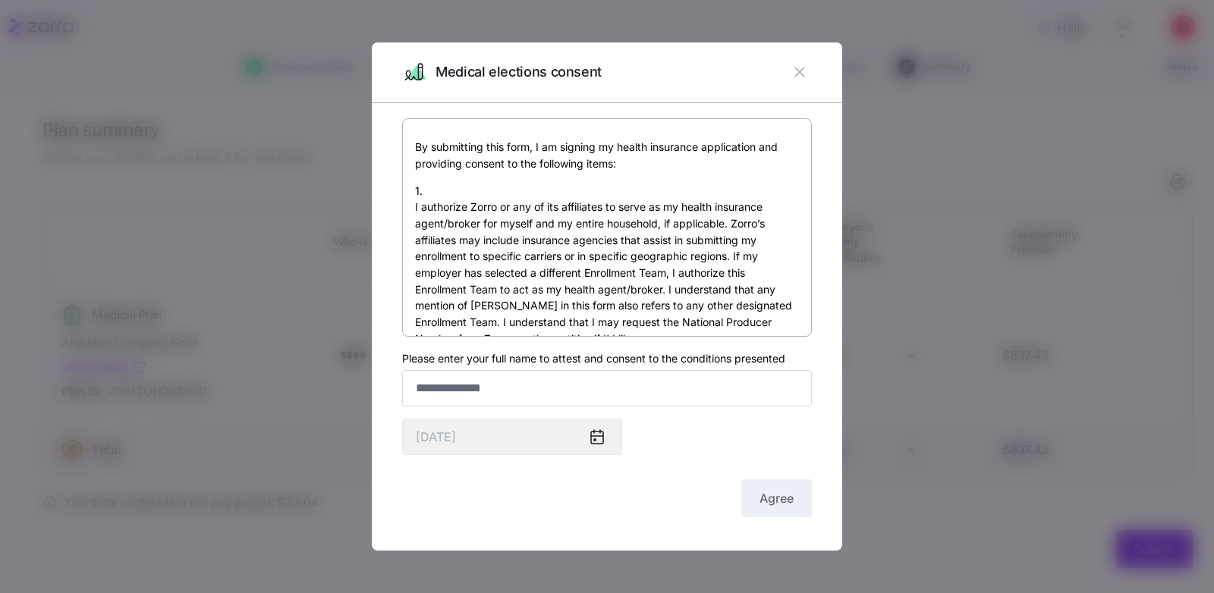
click at [565, 357] on label "Please enter your full name to attest and consent to the conditions presented" at bounding box center [593, 358] width 383 height 17
click at [565, 370] on input "Please enter your full name to attest and consent to the conditions presented" at bounding box center [607, 388] width 410 height 36
type input "********"
click at [771, 495] on span "Agree" at bounding box center [776, 498] width 34 height 18
